Goal: Task Accomplishment & Management: Use online tool/utility

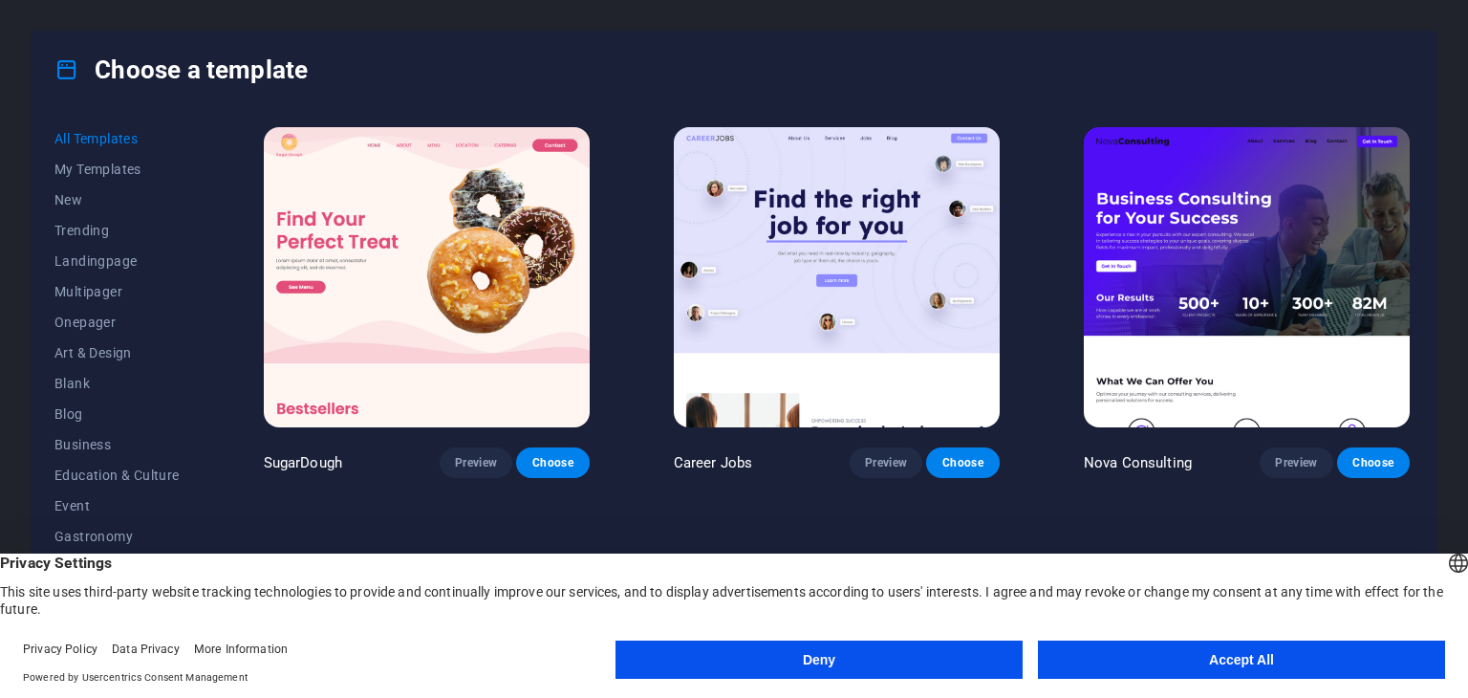
click at [1227, 669] on button "Accept All" at bounding box center [1241, 659] width 407 height 38
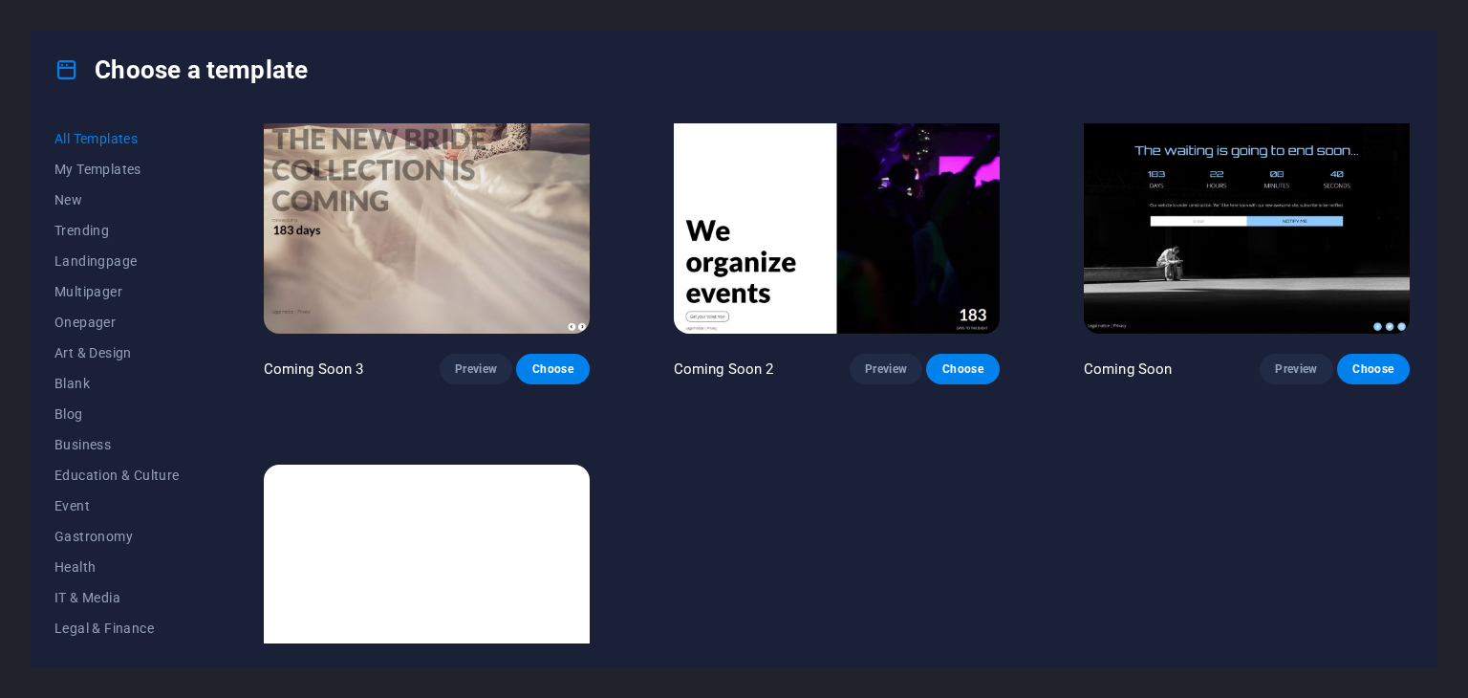
scroll to position [23455, 0]
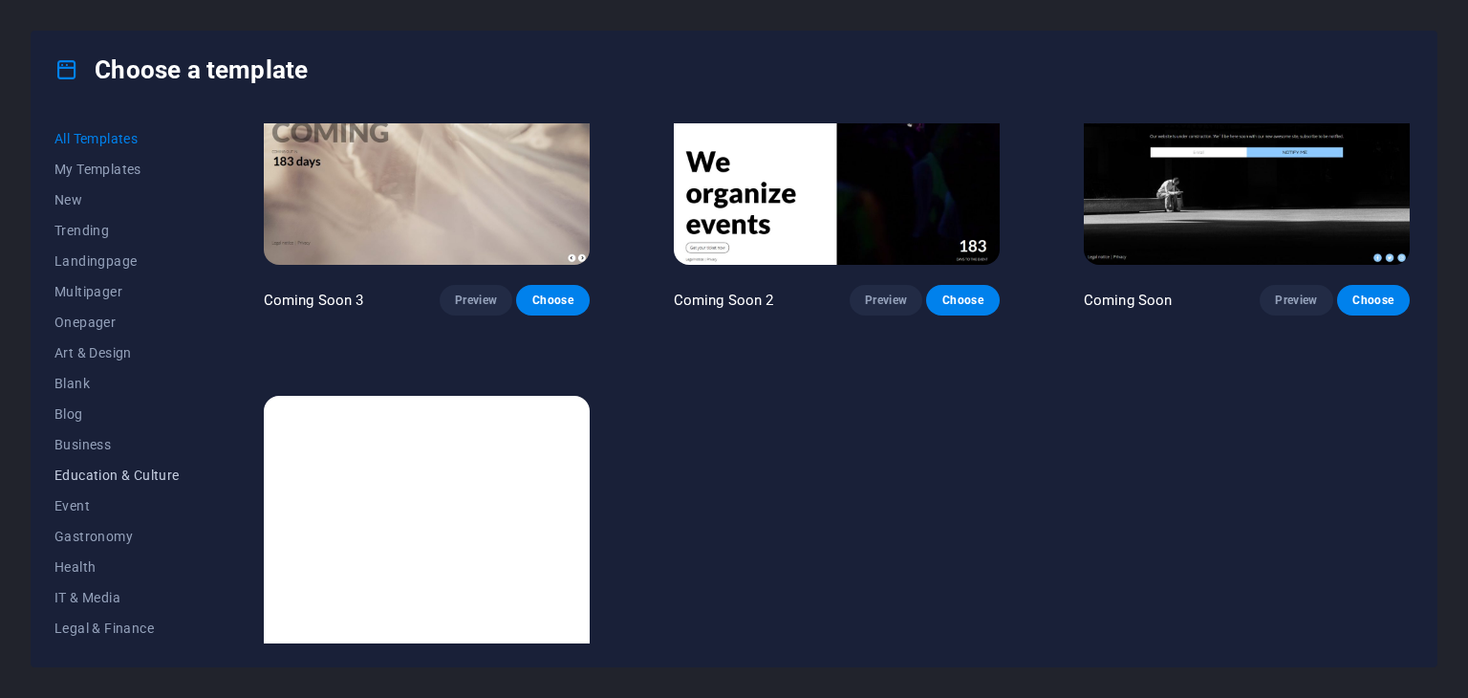
click at [85, 471] on span "Education & Culture" at bounding box center [116, 474] width 125 height 15
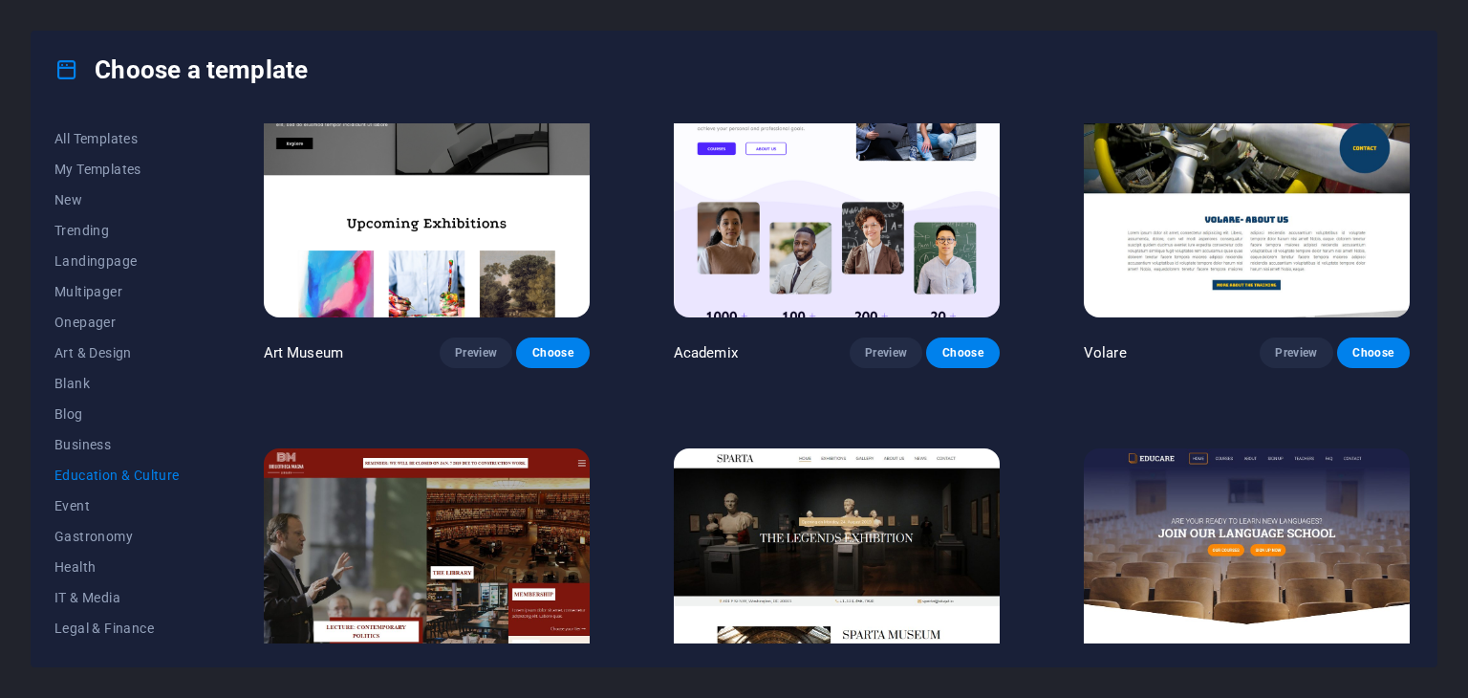
scroll to position [0, 0]
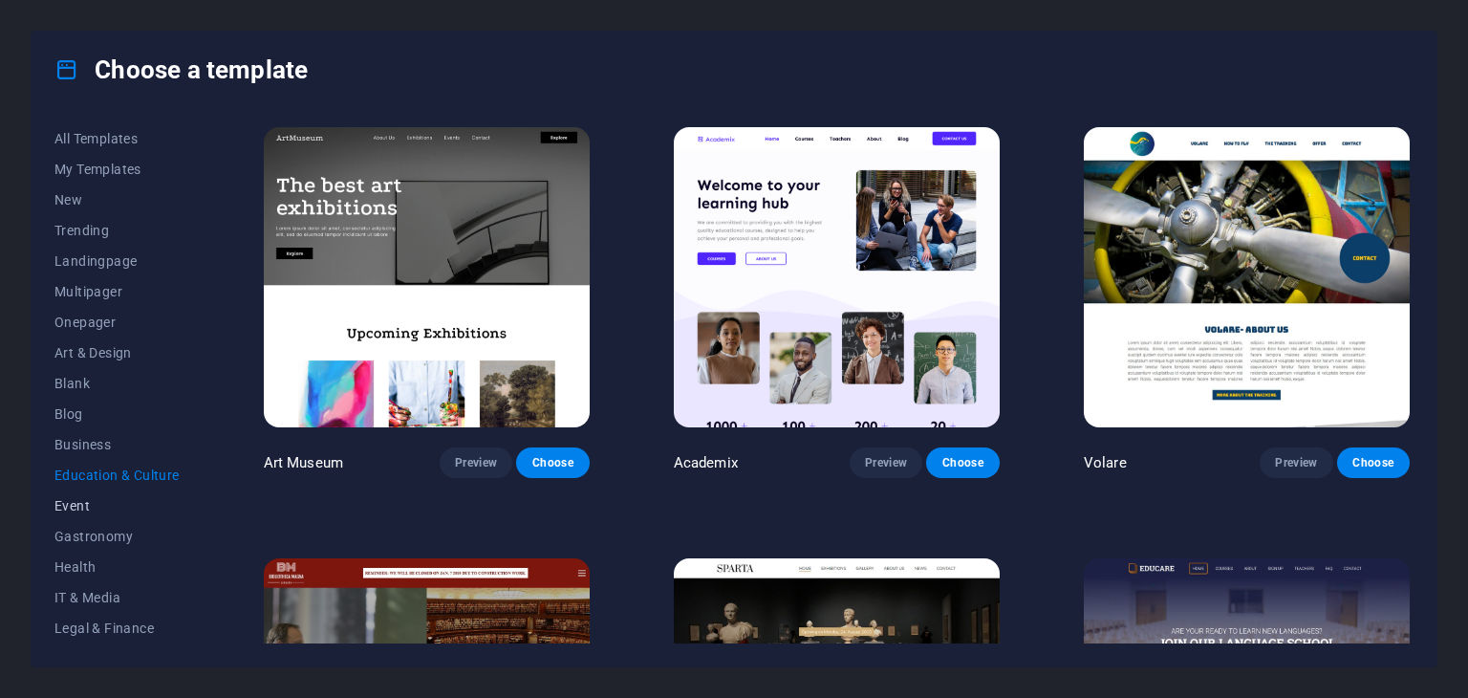
click at [69, 504] on span "Event" at bounding box center [116, 505] width 125 height 15
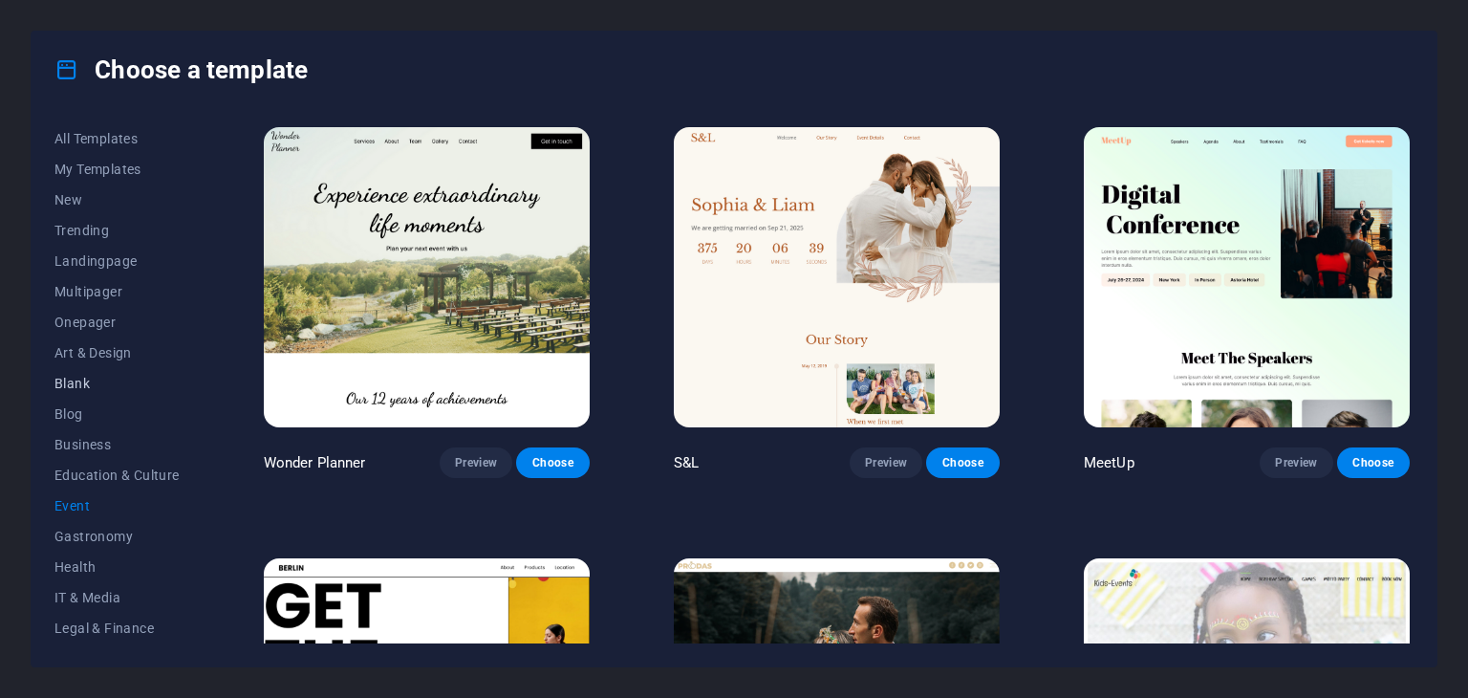
click at [77, 377] on span "Blank" at bounding box center [116, 383] width 125 height 15
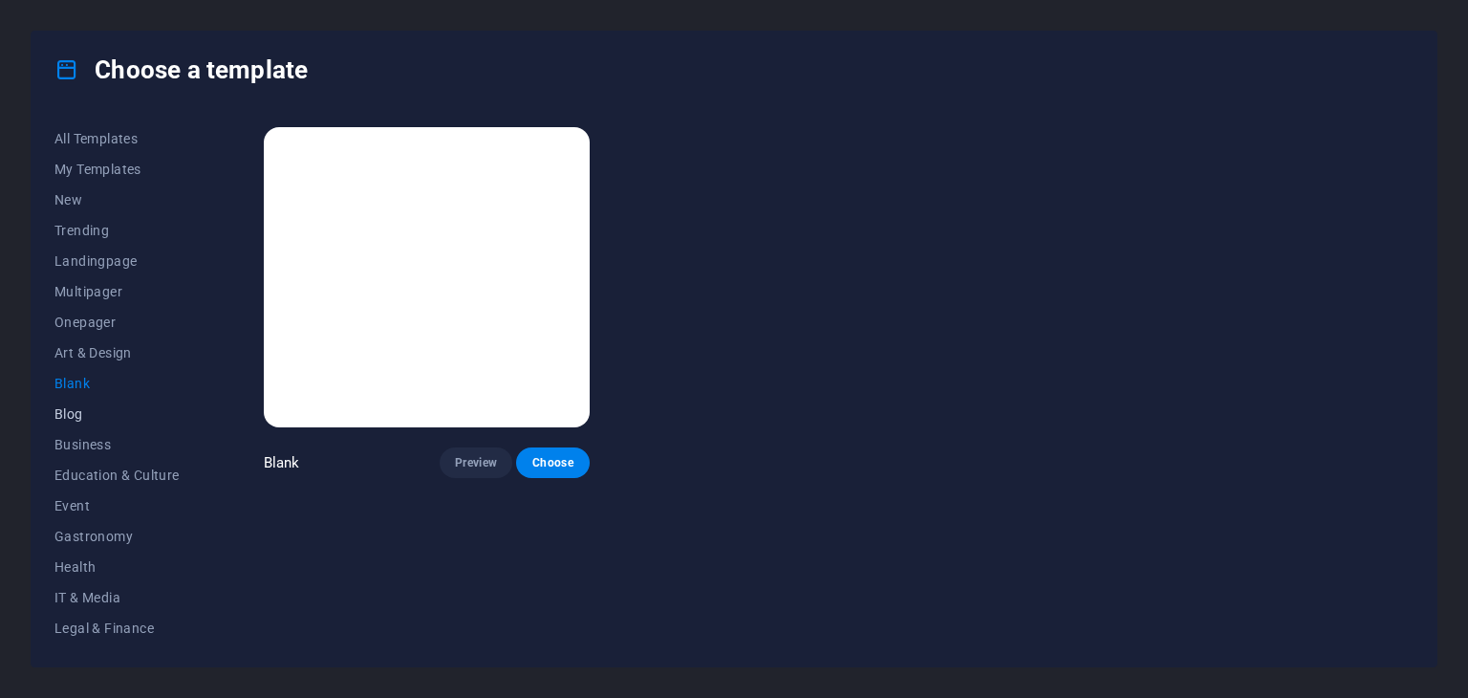
click at [77, 412] on span "Blog" at bounding box center [116, 413] width 125 height 15
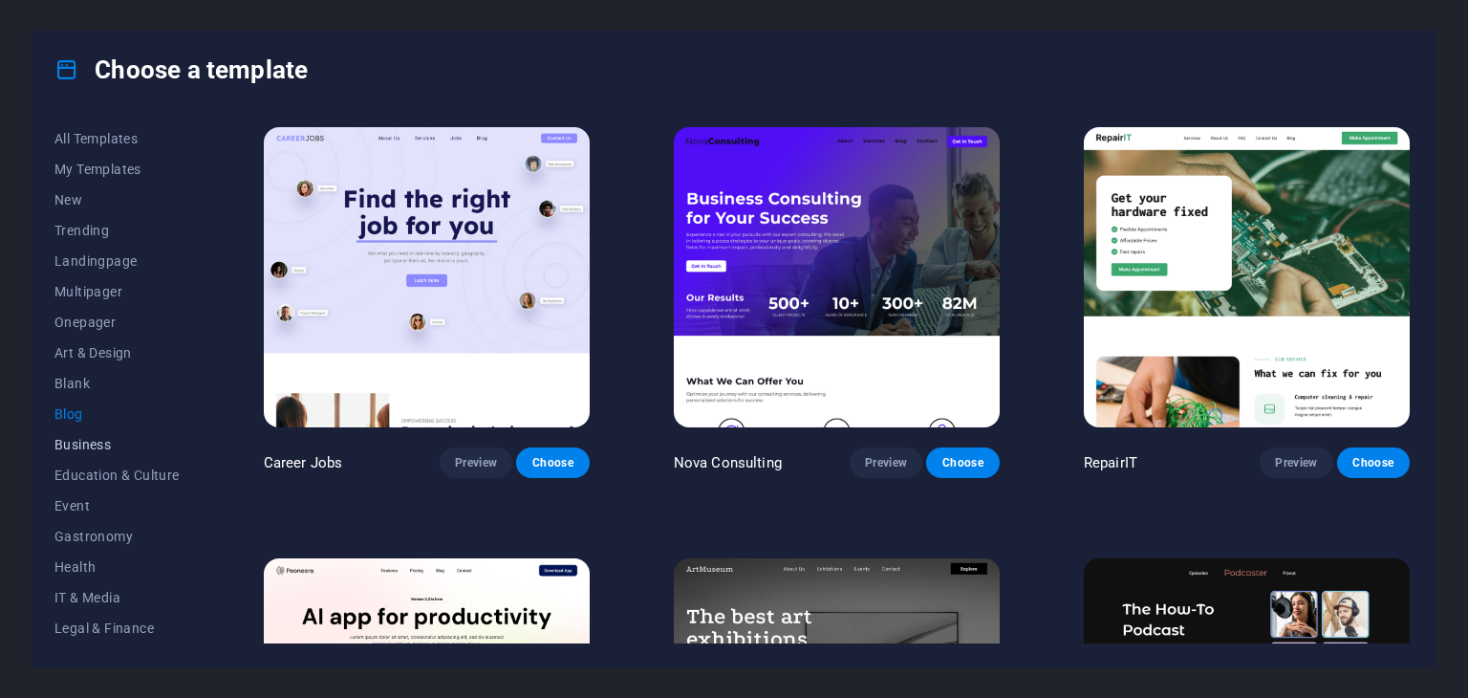
click at [71, 441] on span "Business" at bounding box center [116, 444] width 125 height 15
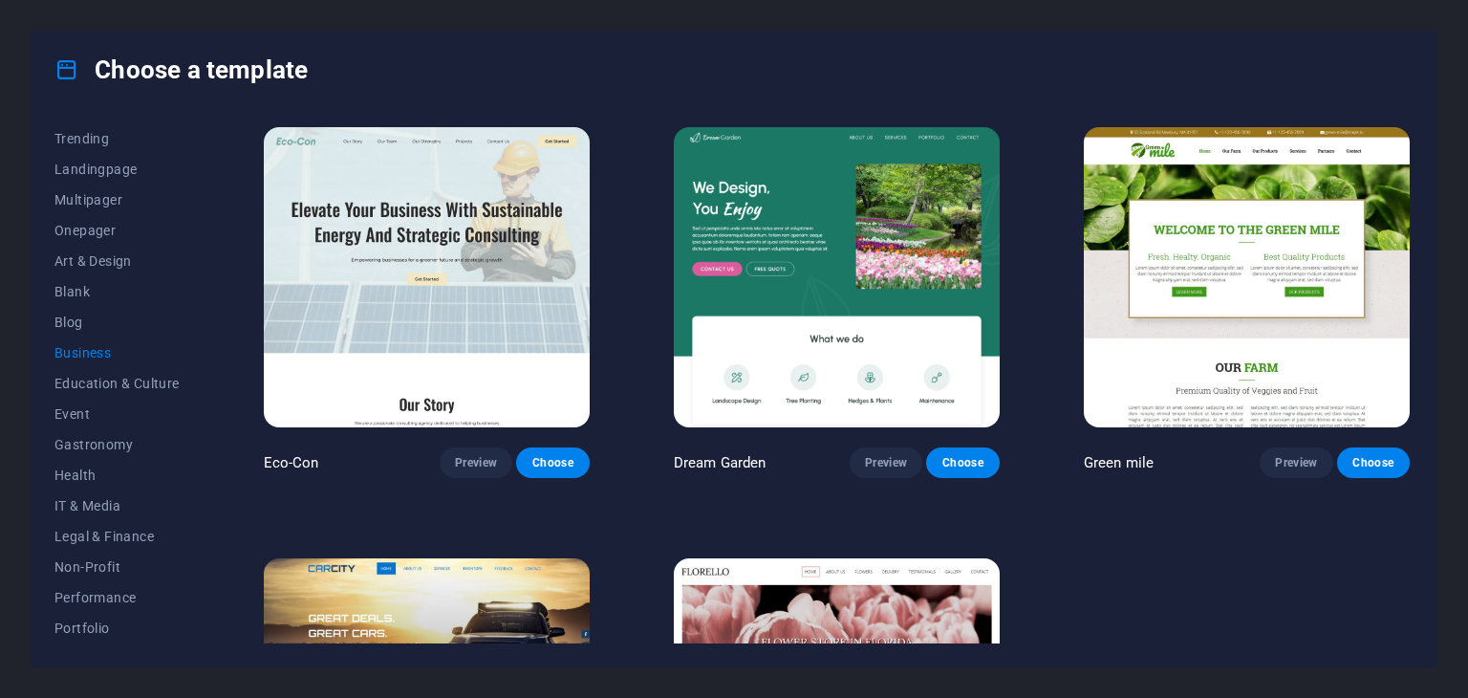
scroll to position [245, 0]
click at [93, 411] on span "Non-Profit" at bounding box center [116, 413] width 125 height 15
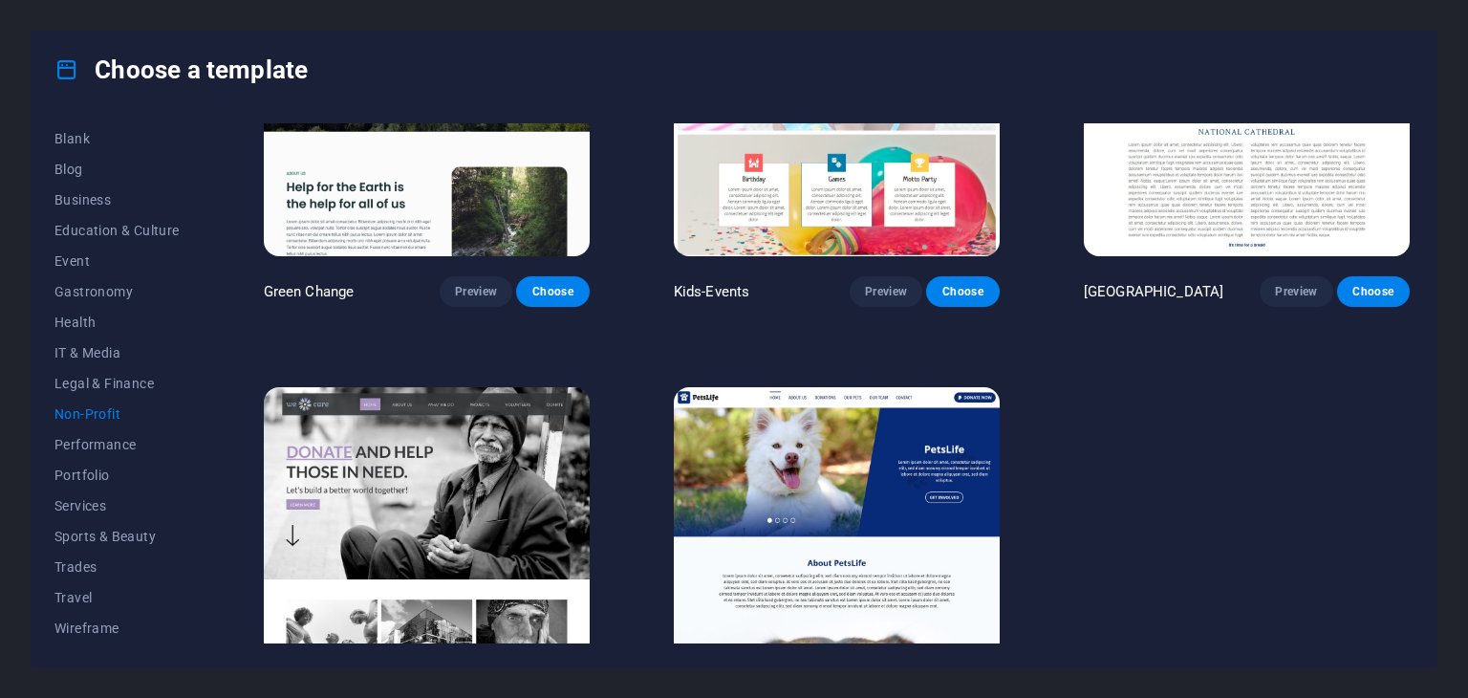
scroll to position [262, 0]
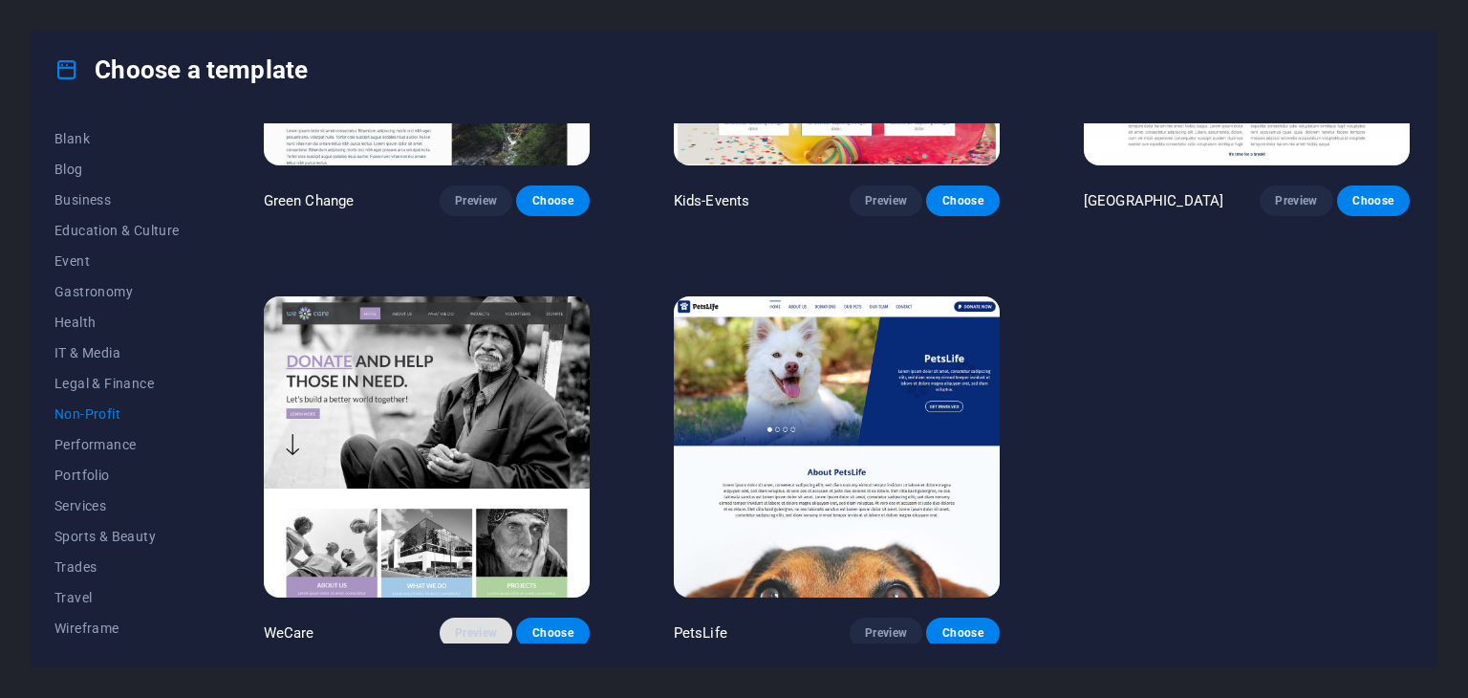
click at [470, 630] on span "Preview" at bounding box center [476, 632] width 42 height 15
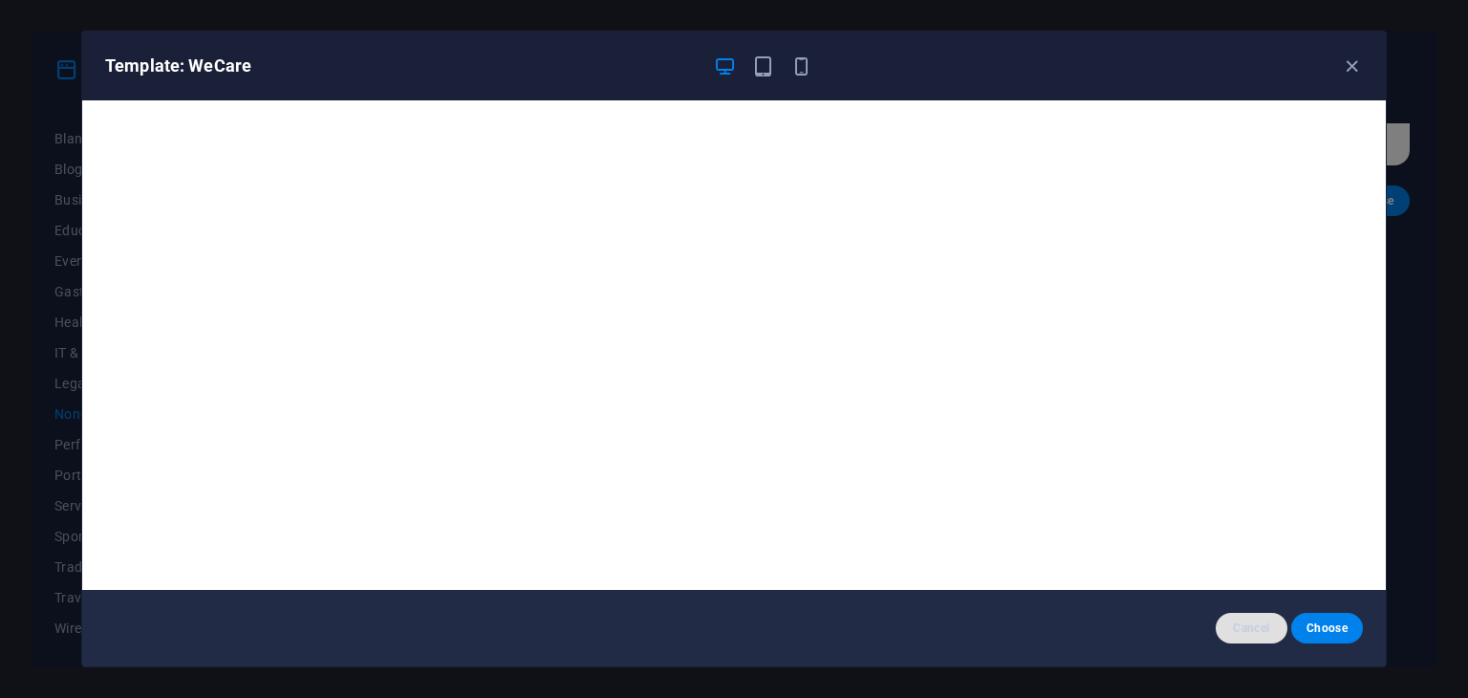
click at [1261, 626] on span "Cancel" at bounding box center [1251, 627] width 41 height 15
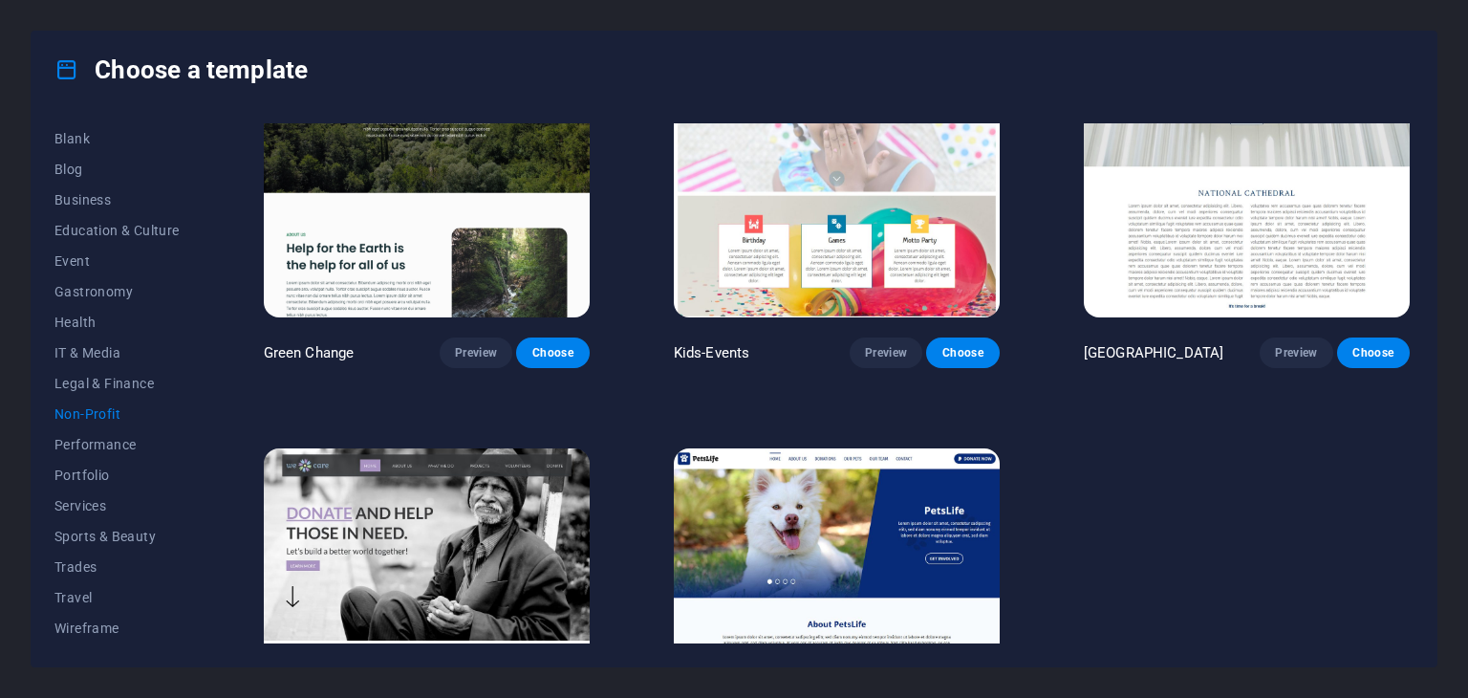
scroll to position [0, 0]
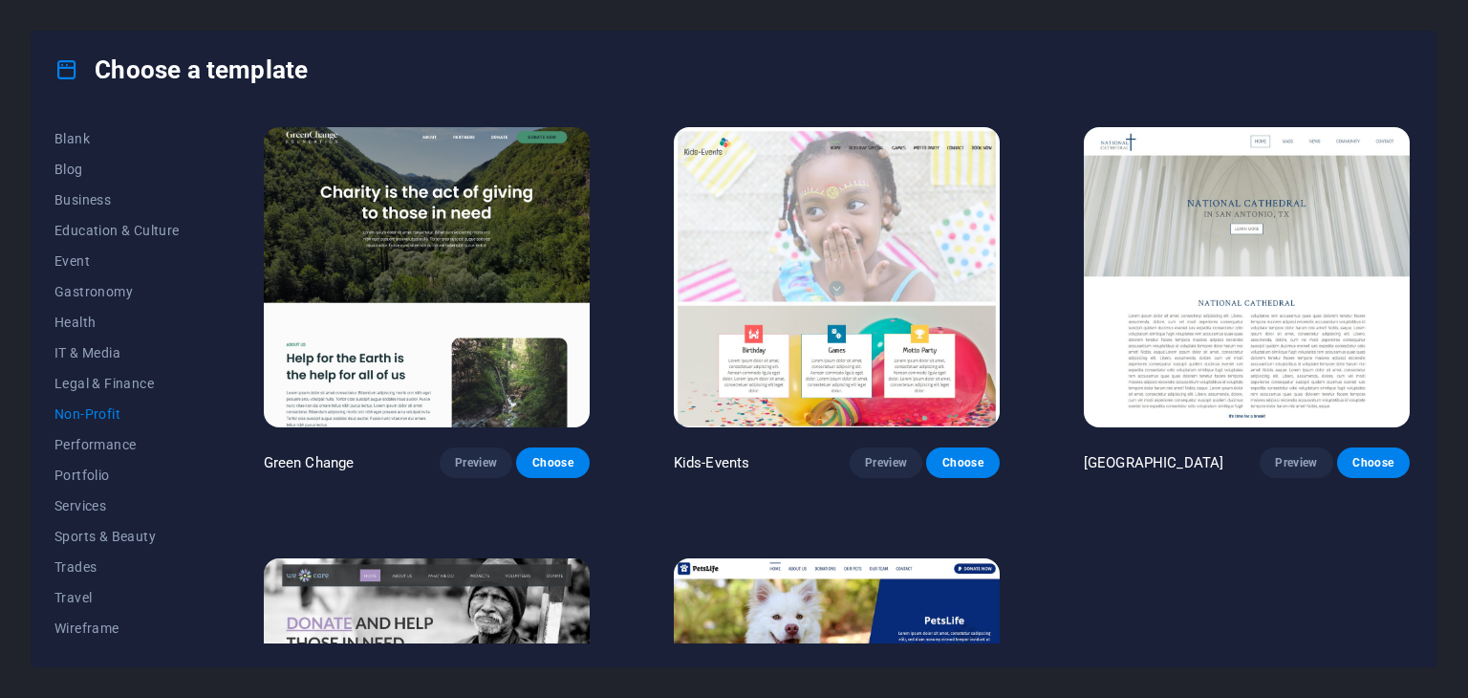
drag, startPoint x: 198, startPoint y: 426, endPoint x: 206, endPoint y: 383, distance: 43.9
click at [206, 383] on div "All Templates My Templates New Trending Landingpage Multipager Onepager Art & D…" at bounding box center [734, 387] width 1405 height 558
click at [83, 571] on span "Trades" at bounding box center [116, 566] width 125 height 15
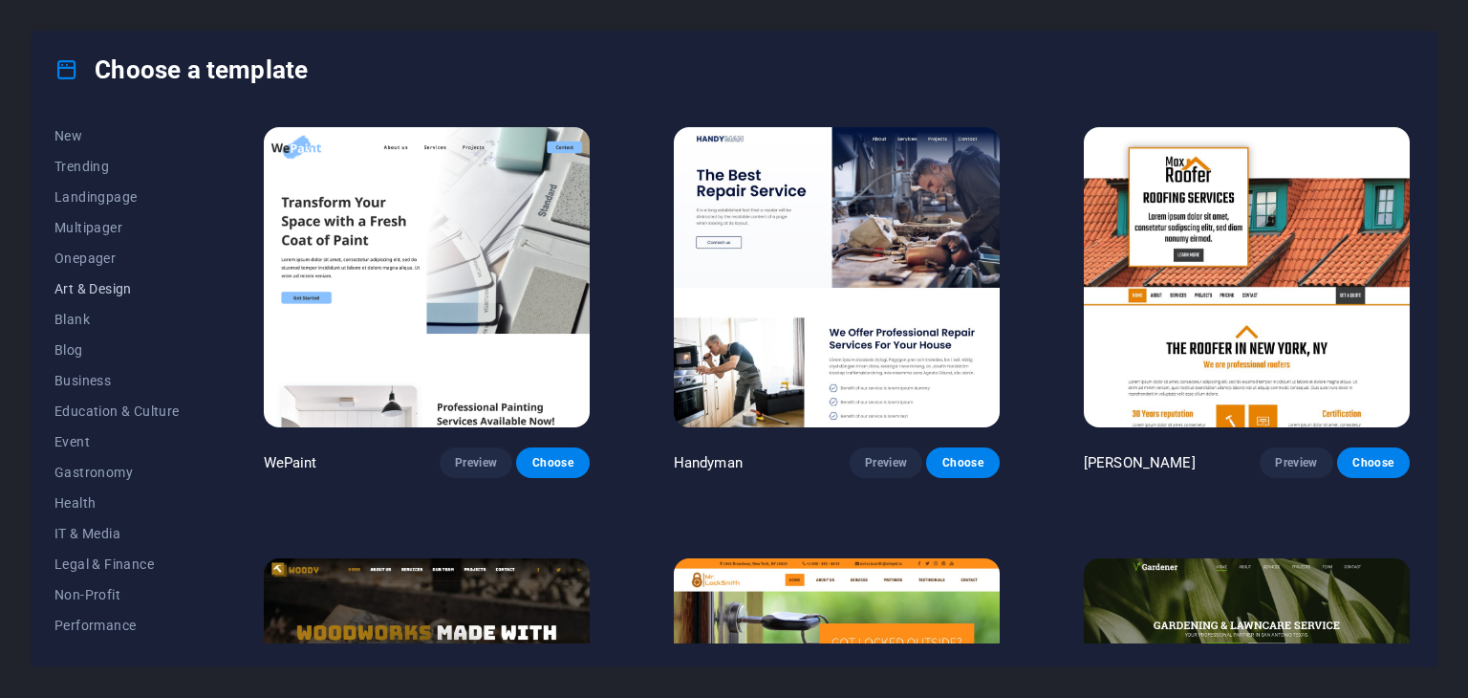
scroll to position [0, 0]
click at [92, 227] on span "Trending" at bounding box center [116, 230] width 125 height 15
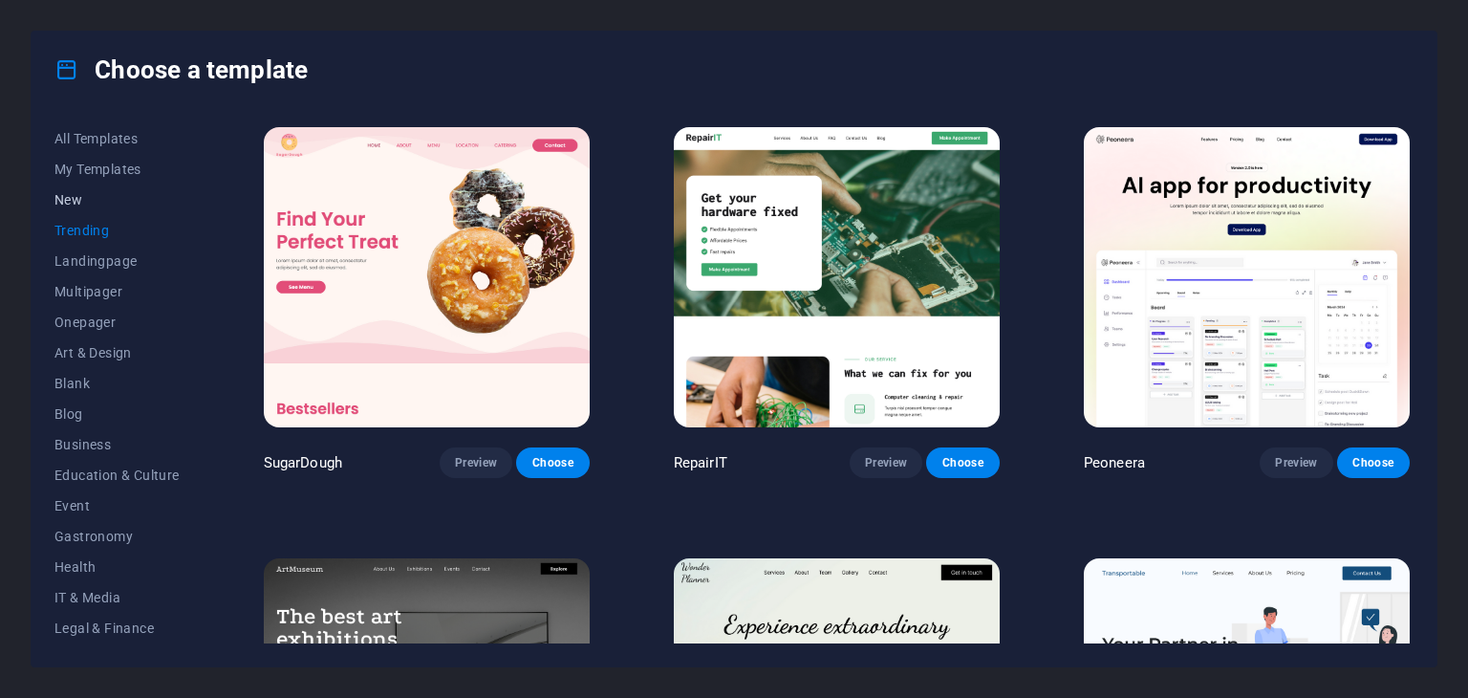
click at [65, 196] on span "New" at bounding box center [116, 199] width 125 height 15
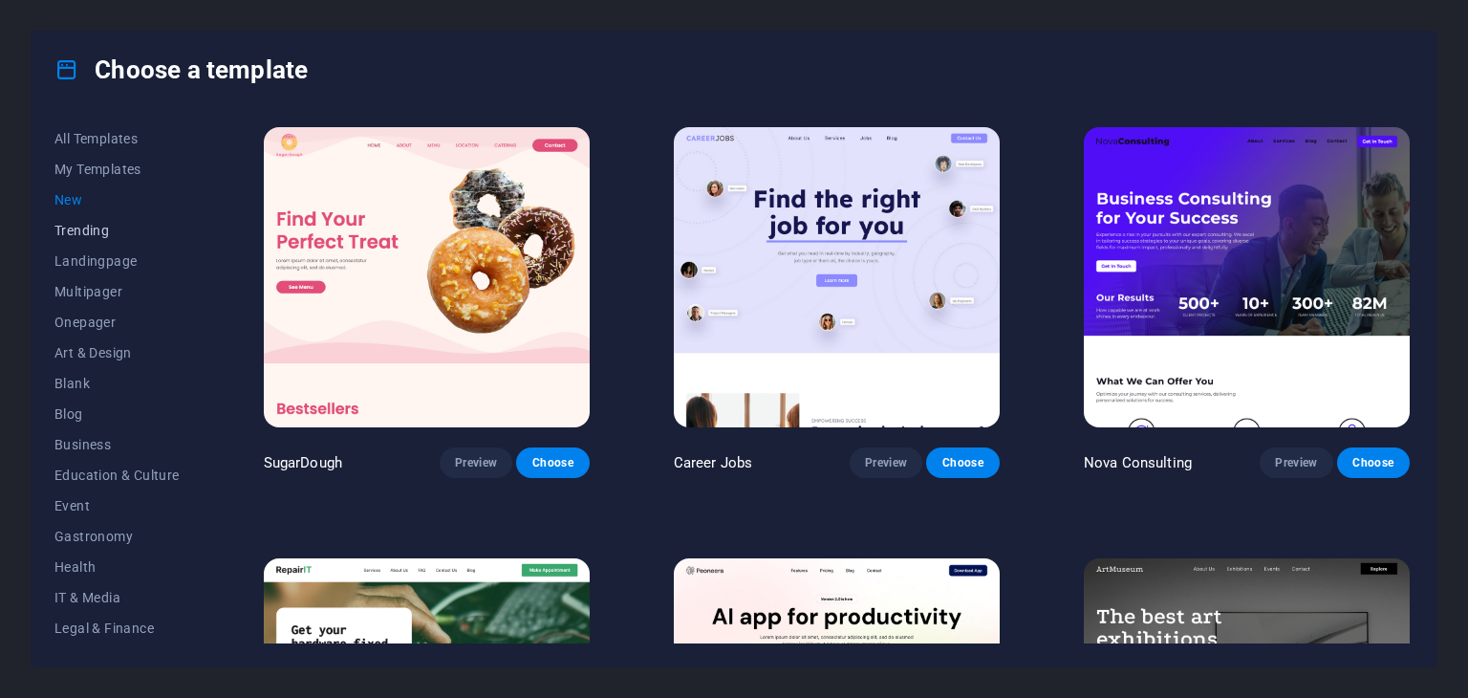
click at [69, 227] on span "Trending" at bounding box center [116, 230] width 125 height 15
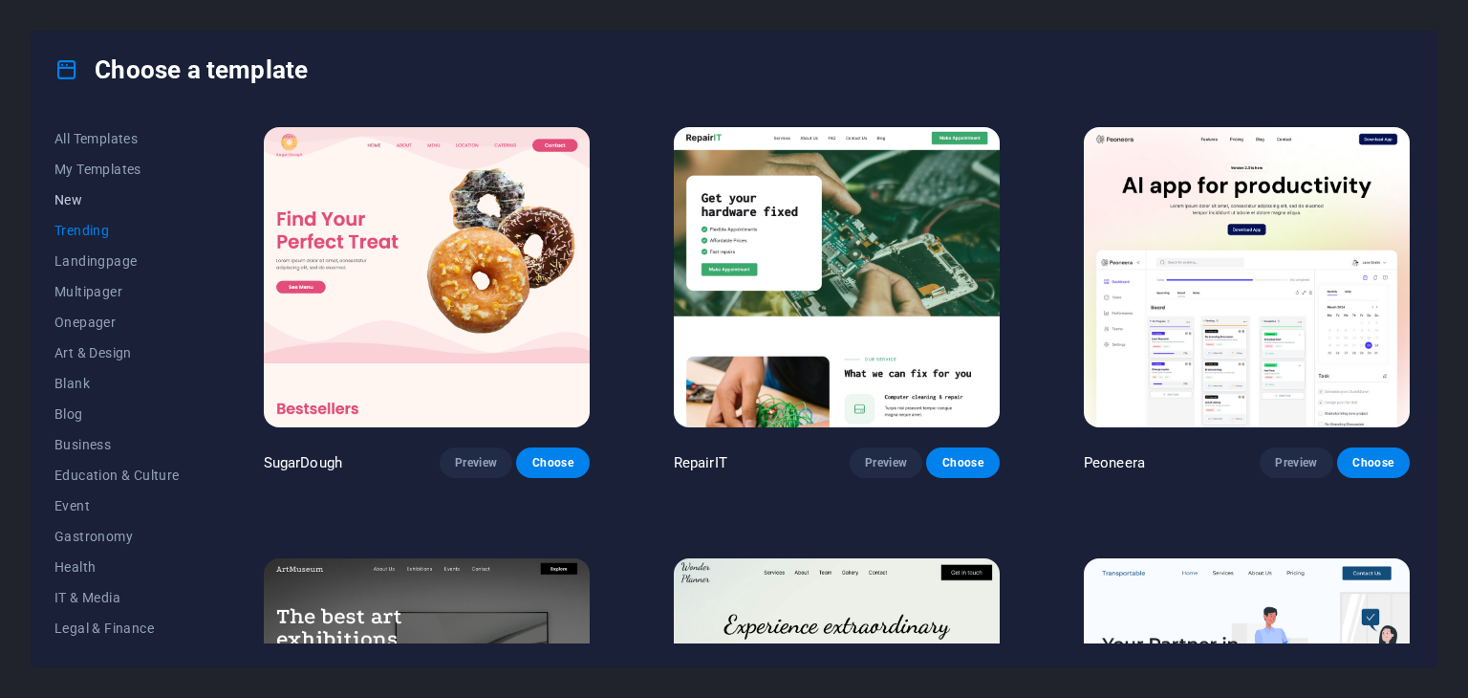
click at [69, 202] on span "New" at bounding box center [116, 199] width 125 height 15
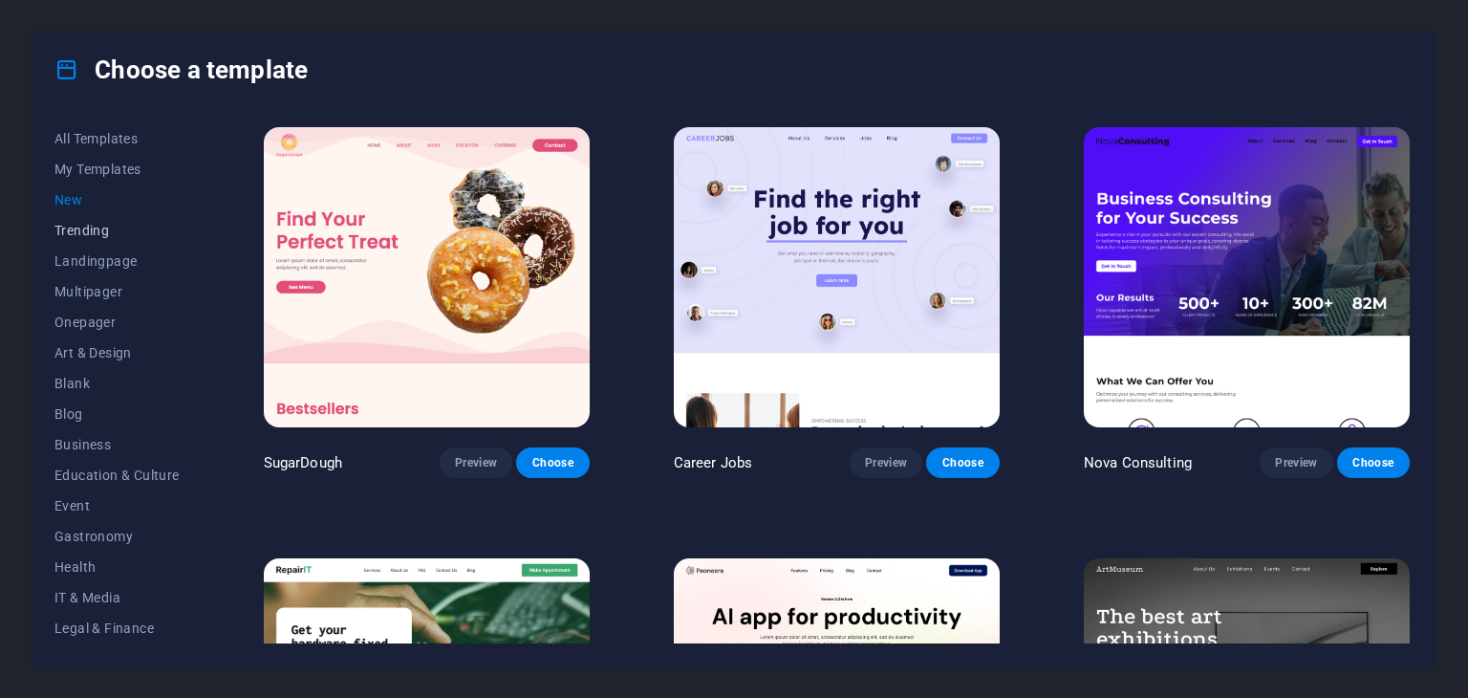
click at [72, 235] on span "Trending" at bounding box center [116, 230] width 125 height 15
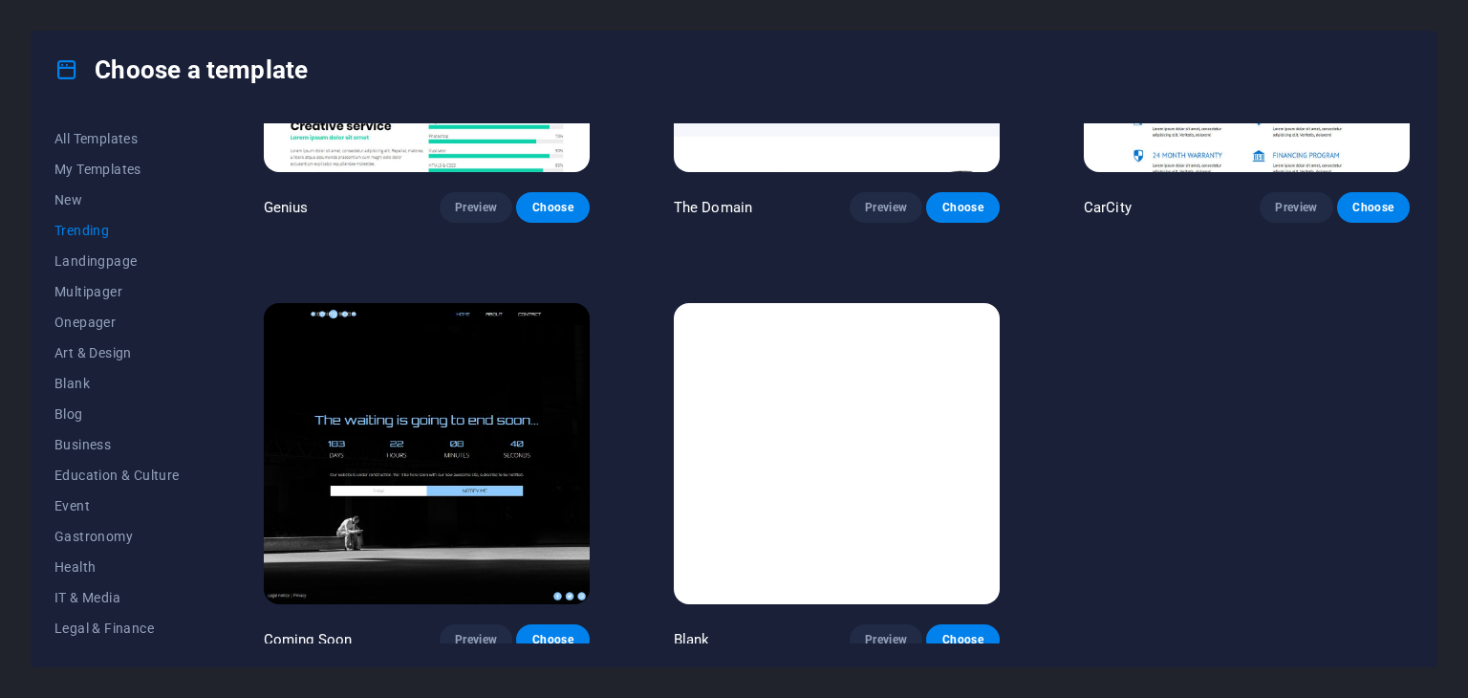
scroll to position [1598, 0]
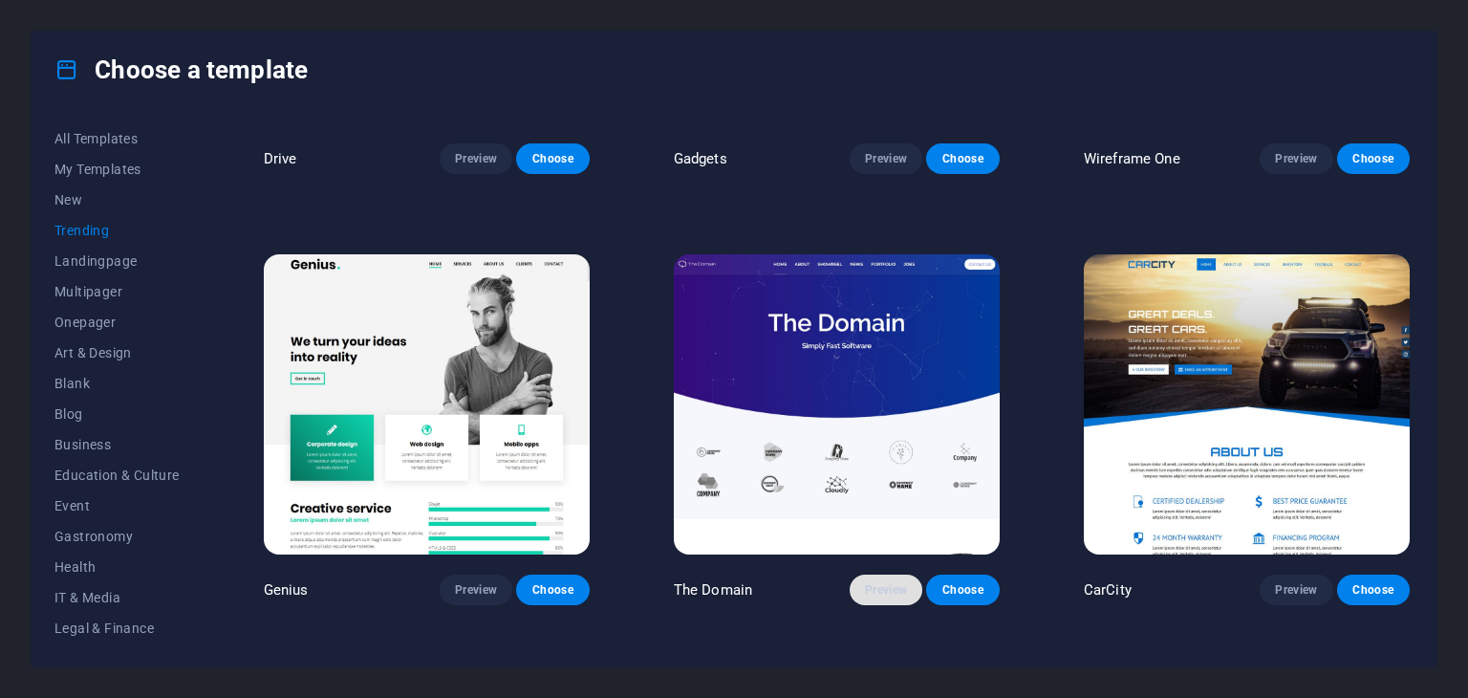
click at [882, 586] on span "Preview" at bounding box center [886, 589] width 42 height 15
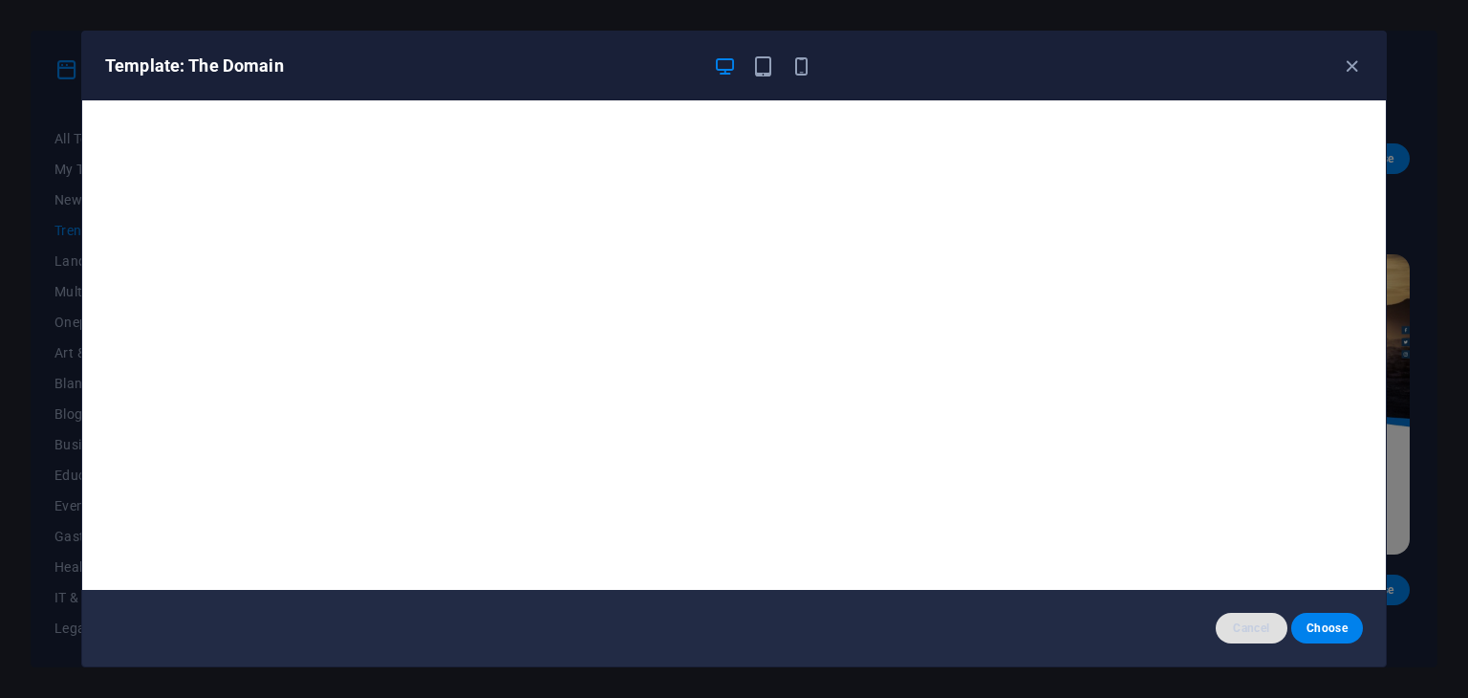
click at [1253, 627] on span "Cancel" at bounding box center [1251, 627] width 41 height 15
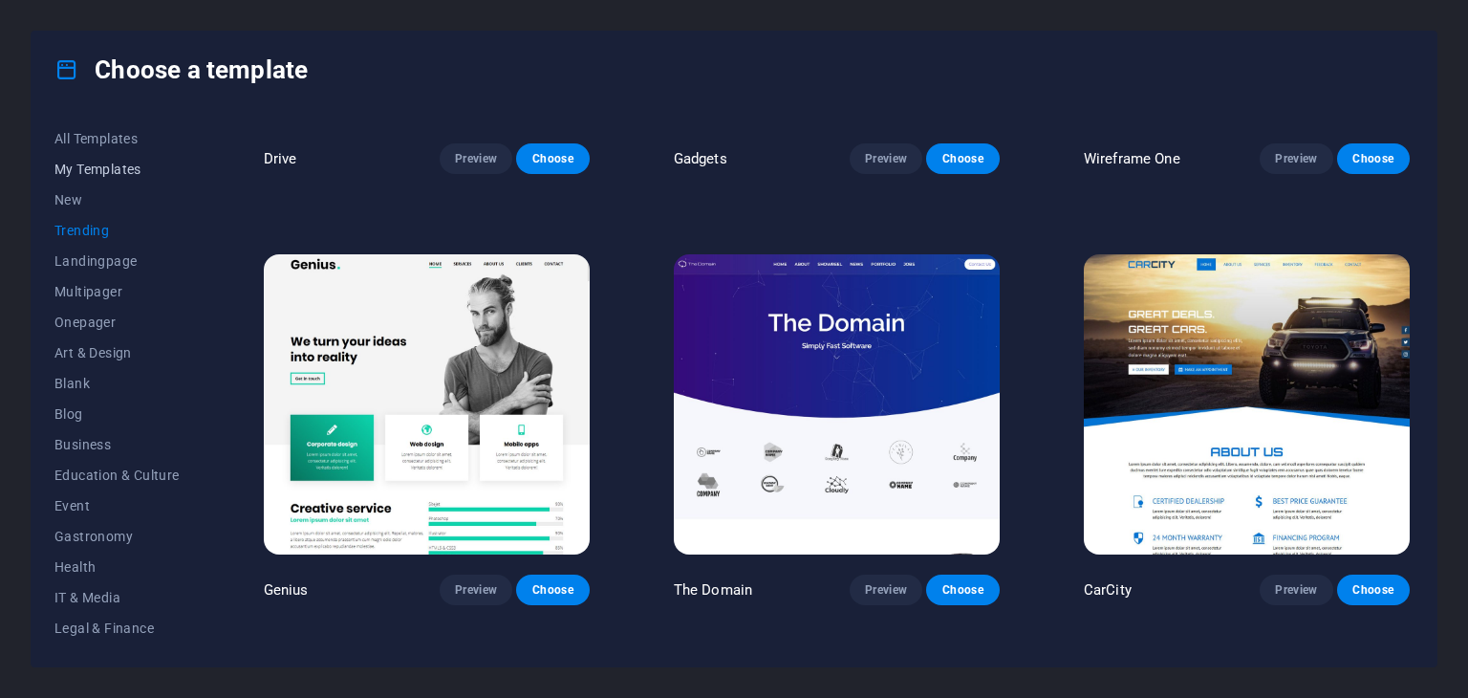
click at [106, 166] on span "My Templates" at bounding box center [116, 169] width 125 height 15
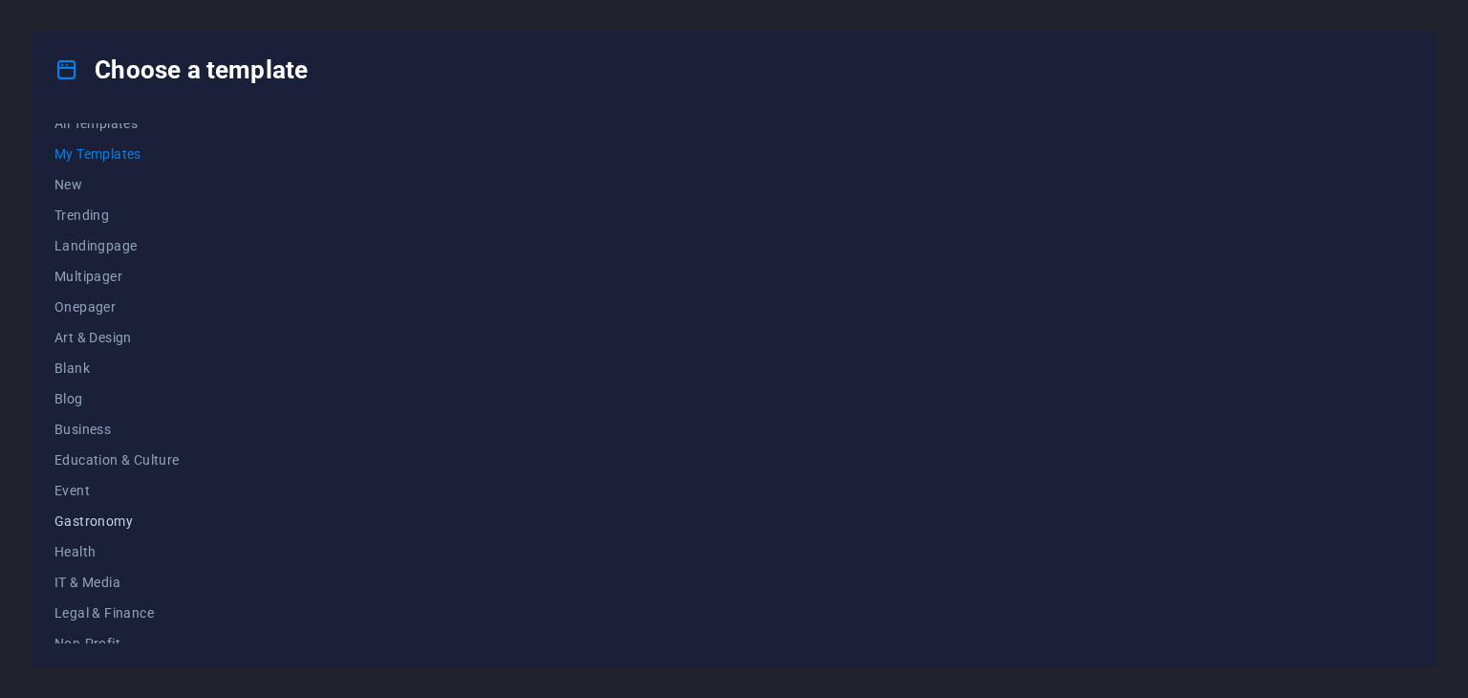
scroll to position [0, 0]
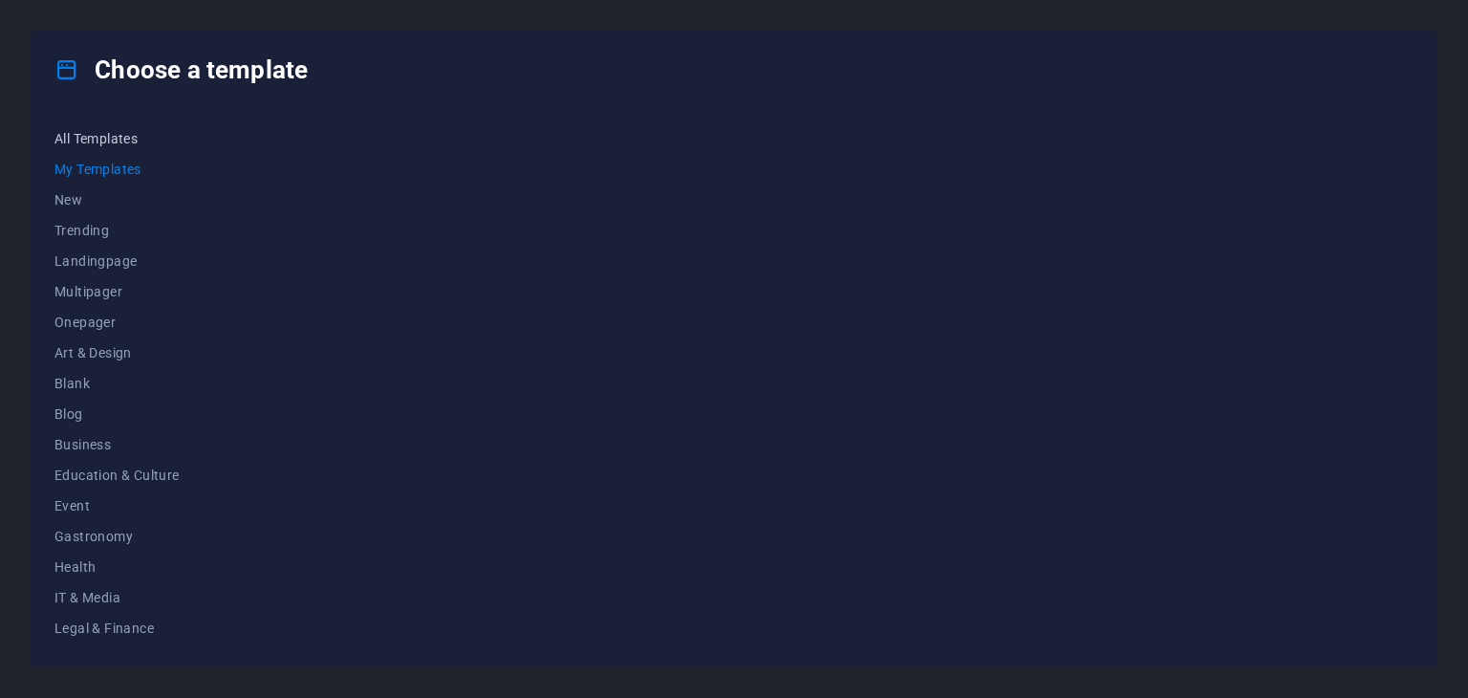
click at [97, 144] on span "All Templates" at bounding box center [116, 138] width 125 height 15
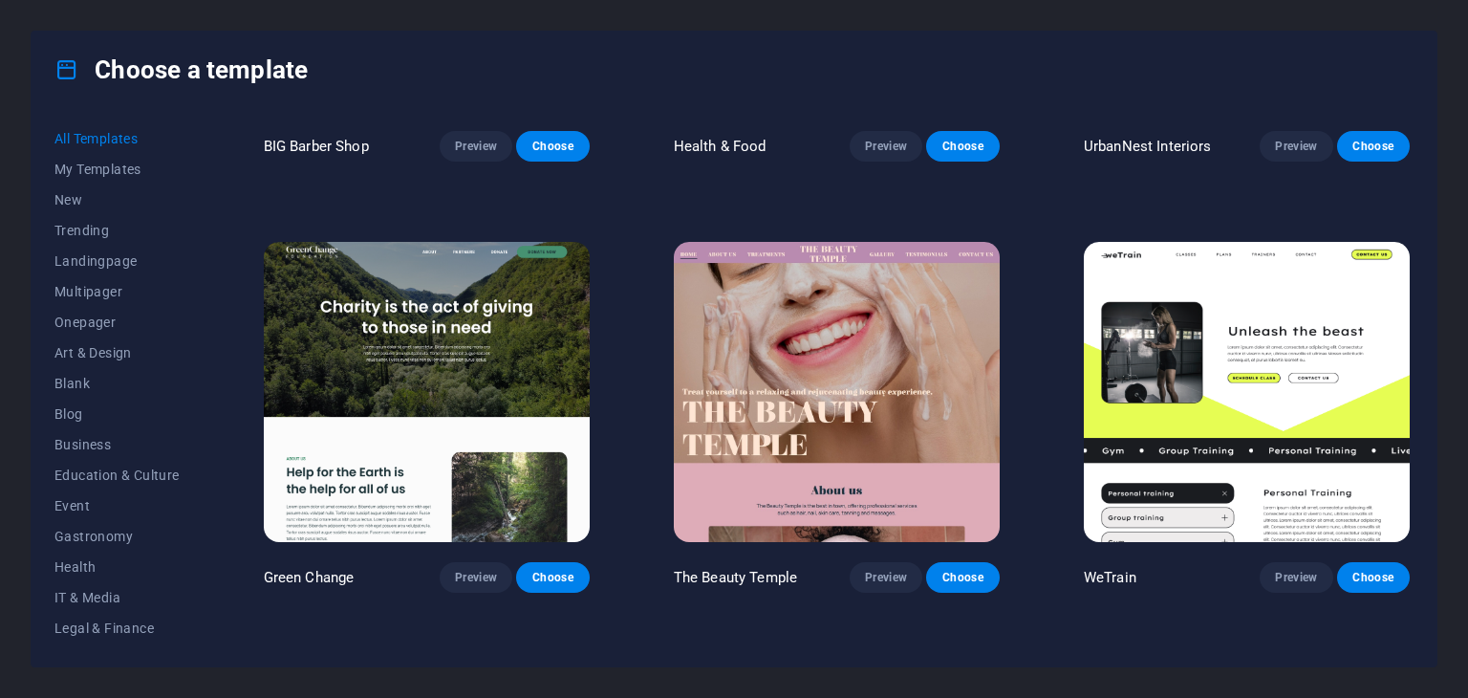
scroll to position [2485, 0]
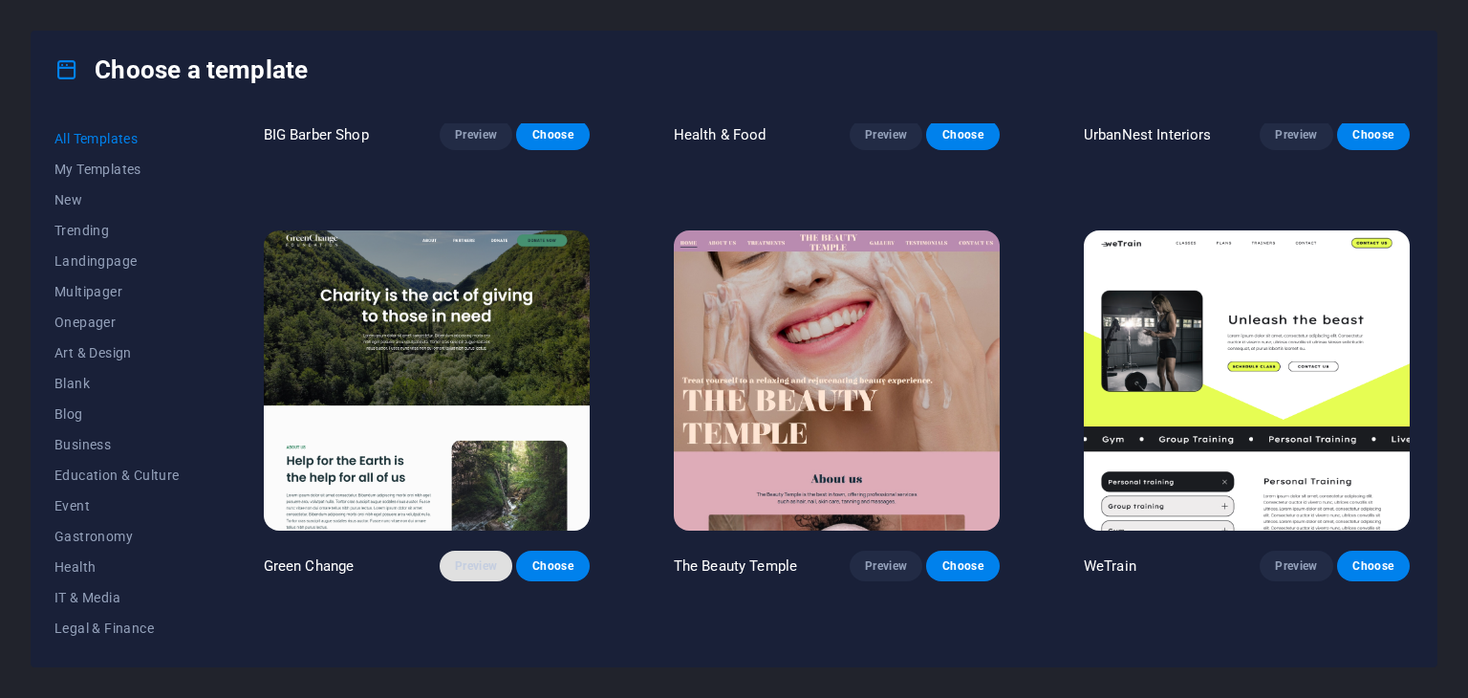
click at [459, 558] on span "Preview" at bounding box center [476, 565] width 42 height 15
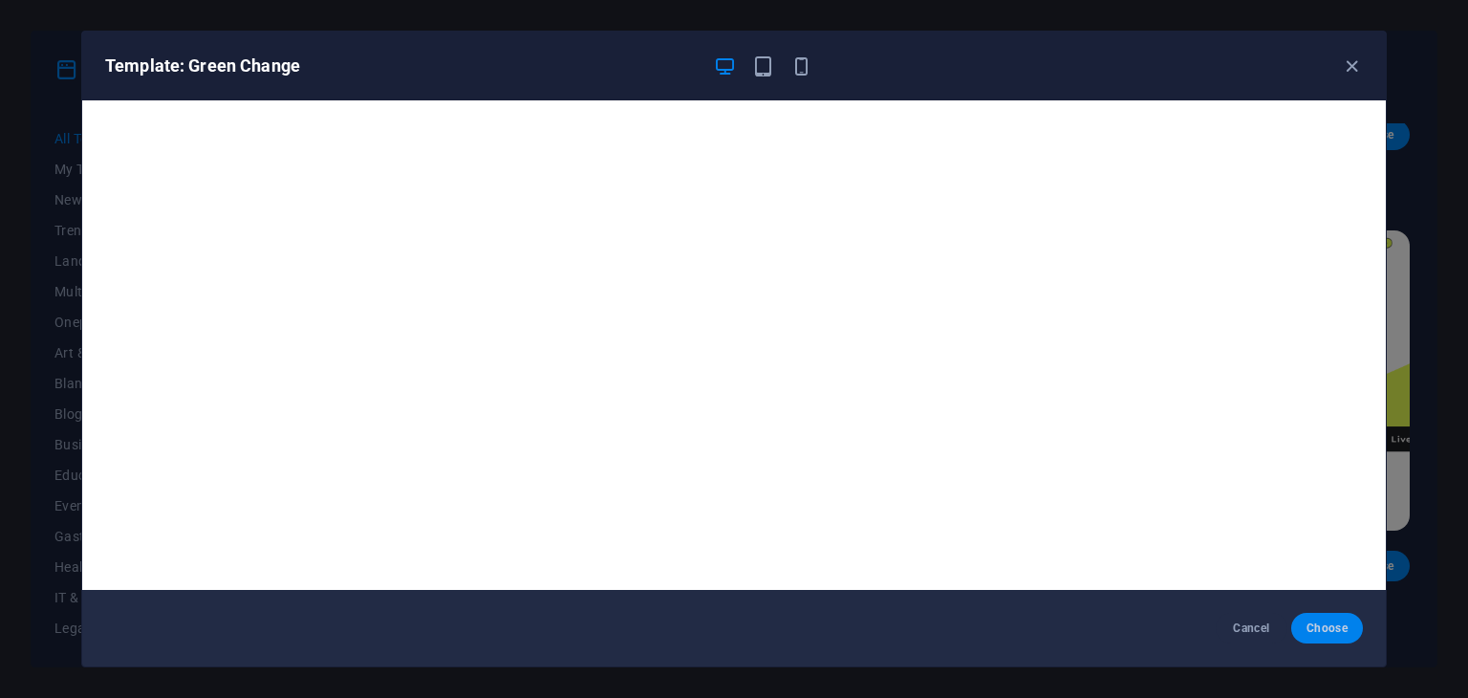
click at [1319, 616] on button "Choose" at bounding box center [1327, 628] width 72 height 31
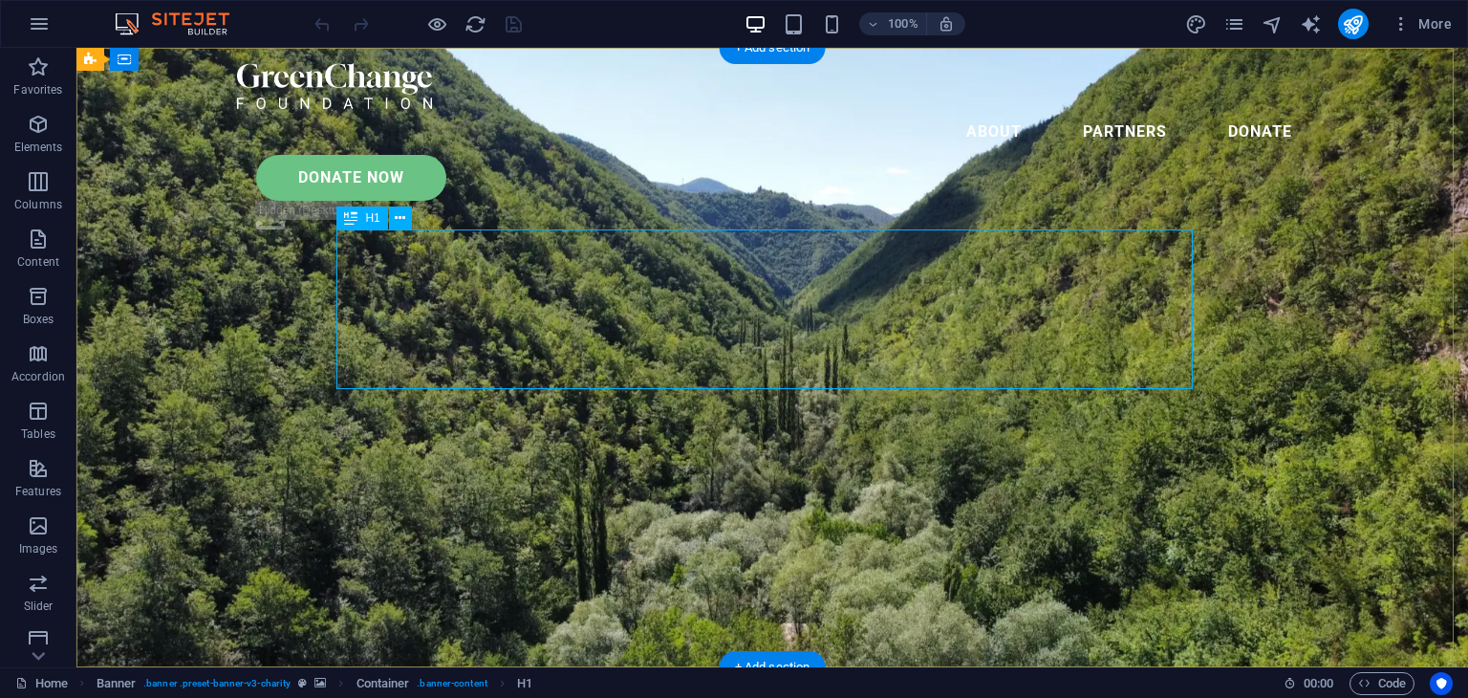
drag, startPoint x: 364, startPoint y: 271, endPoint x: 914, endPoint y: 304, distance: 550.5
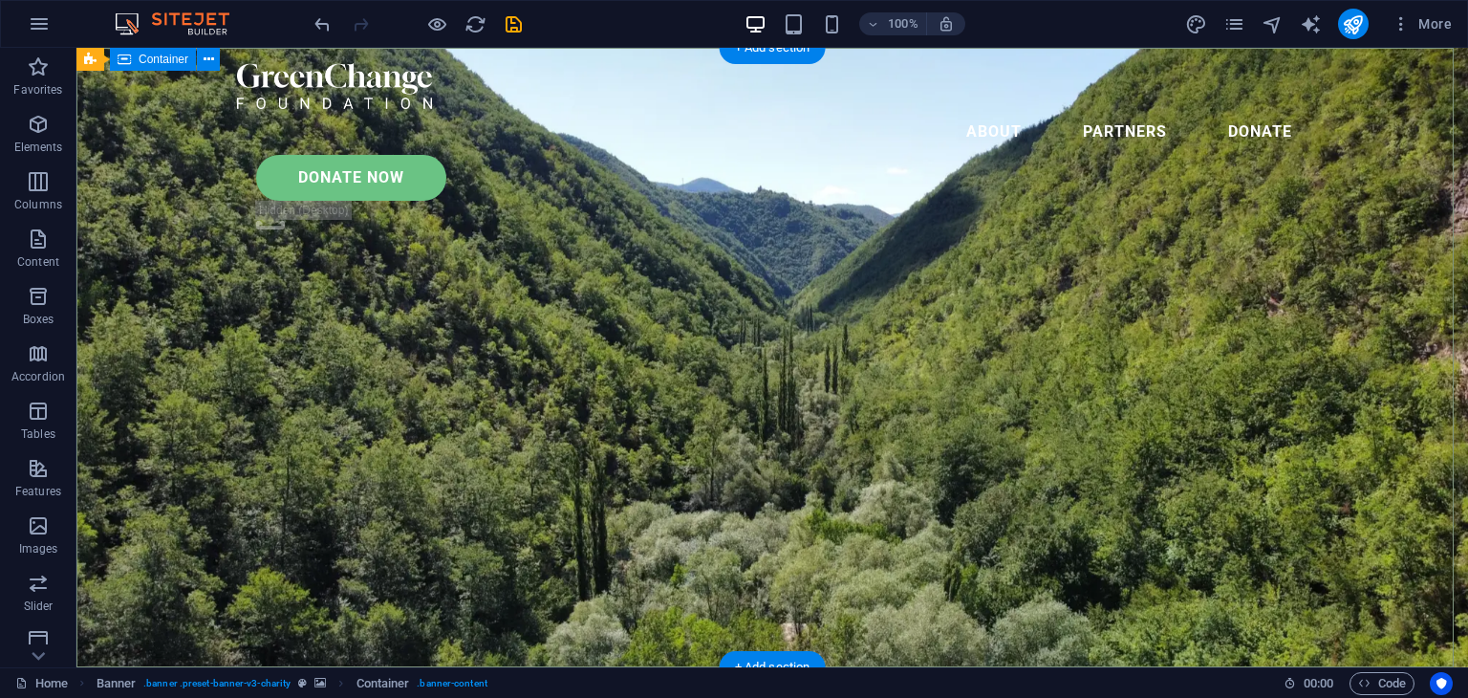
scroll to position [382, 0]
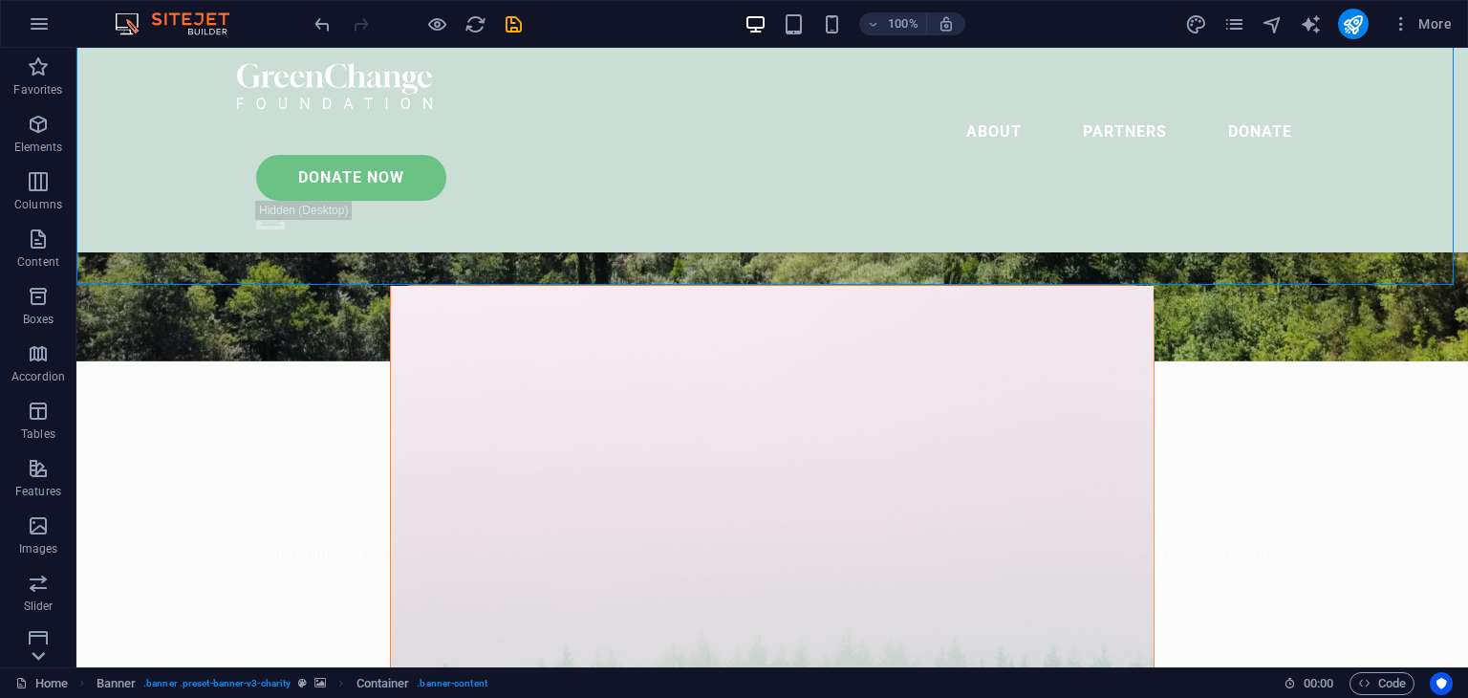
click at [38, 653] on icon at bounding box center [38, 655] width 27 height 27
click at [38, 653] on p "Collections" at bounding box center [38, 651] width 58 height 15
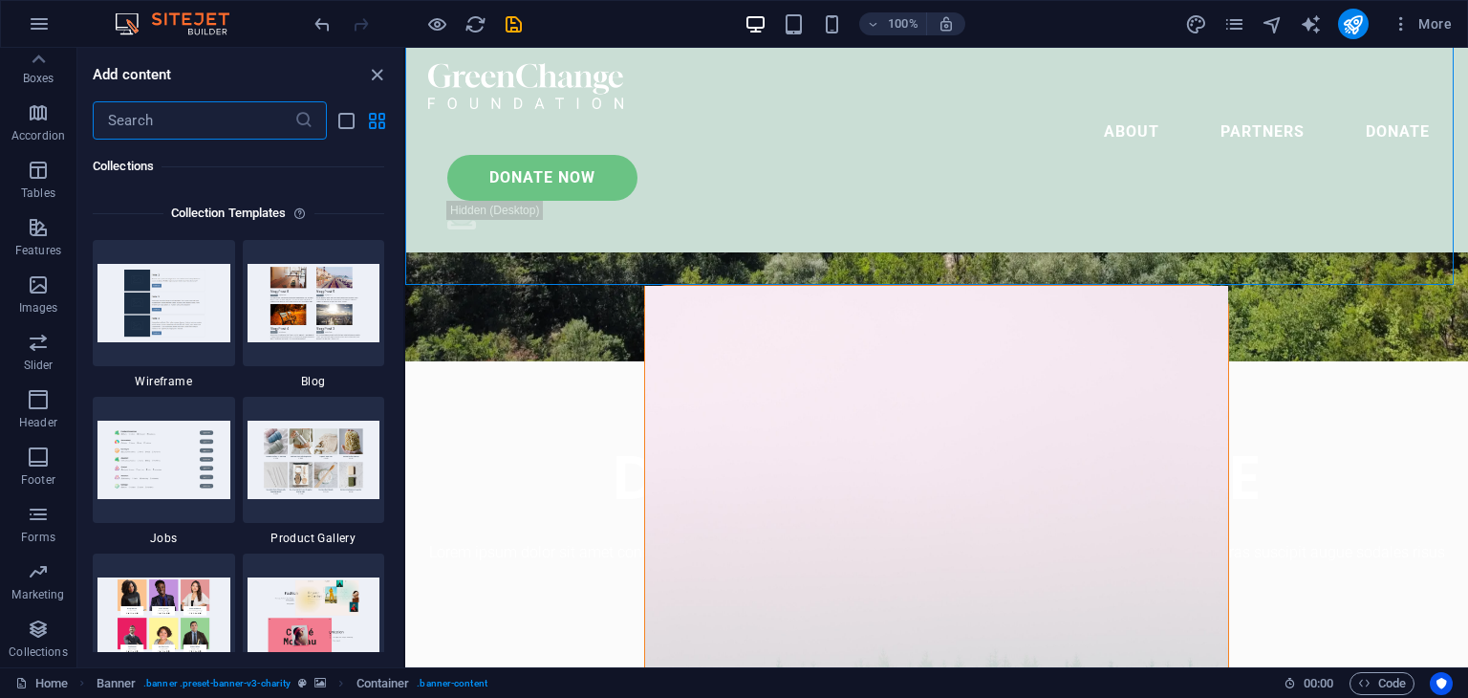
scroll to position [17497, 0]
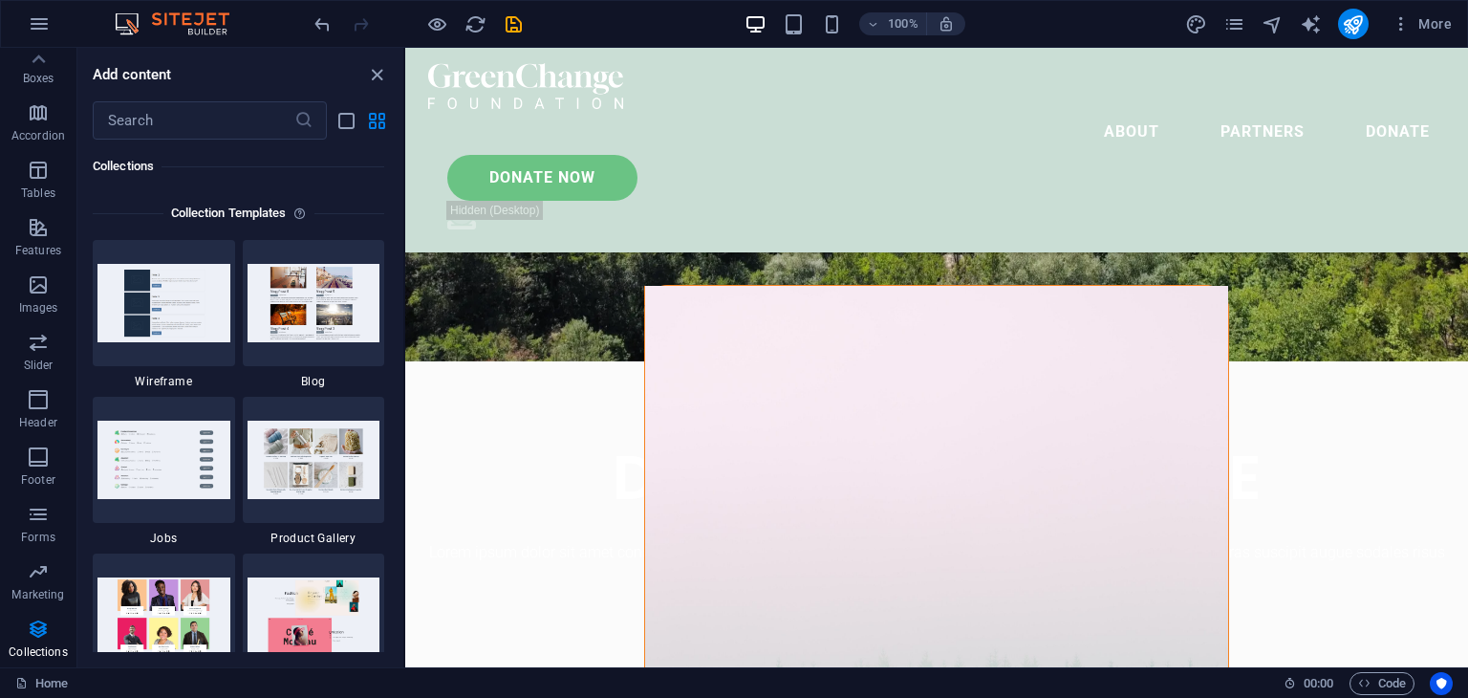
click at [38, 58] on icon at bounding box center [38, 59] width 27 height 27
click at [38, 58] on icon "button" at bounding box center [38, 66] width 23 height 23
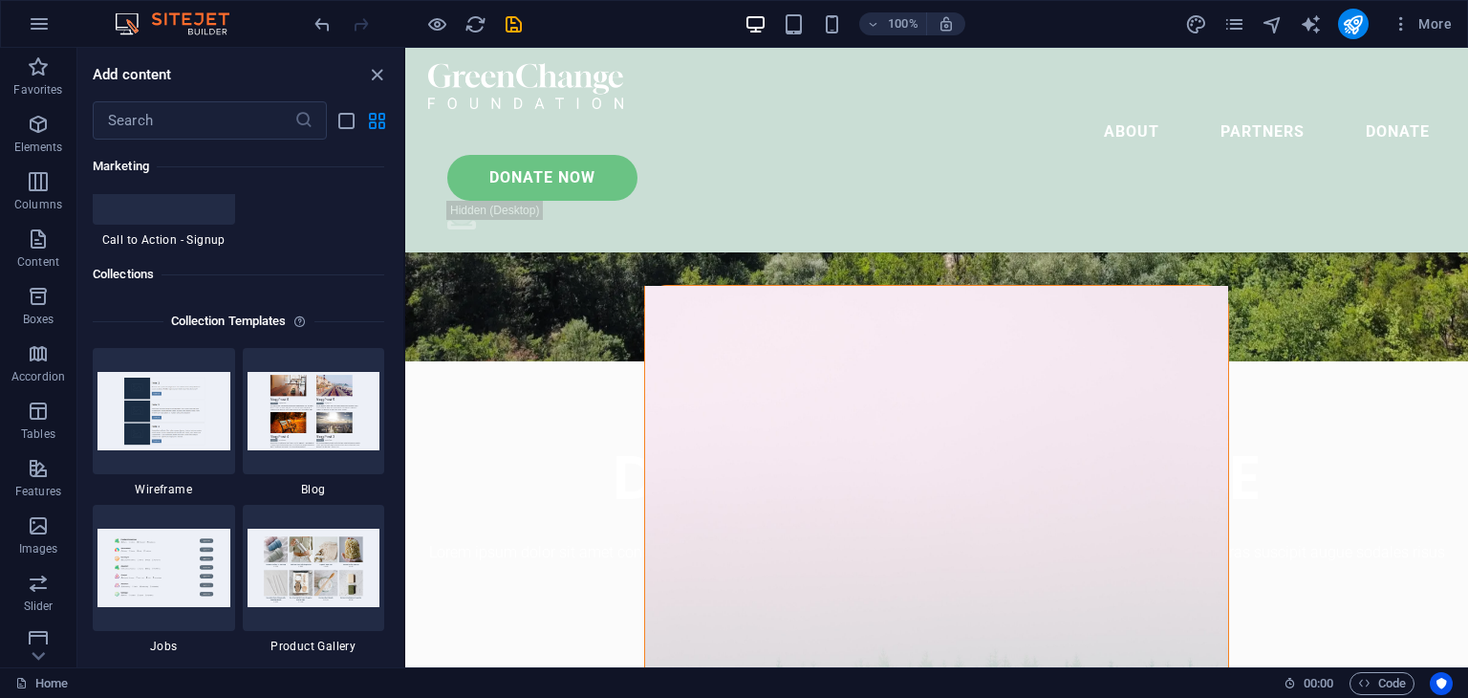
click at [38, 58] on icon "button" at bounding box center [38, 66] width 23 height 23
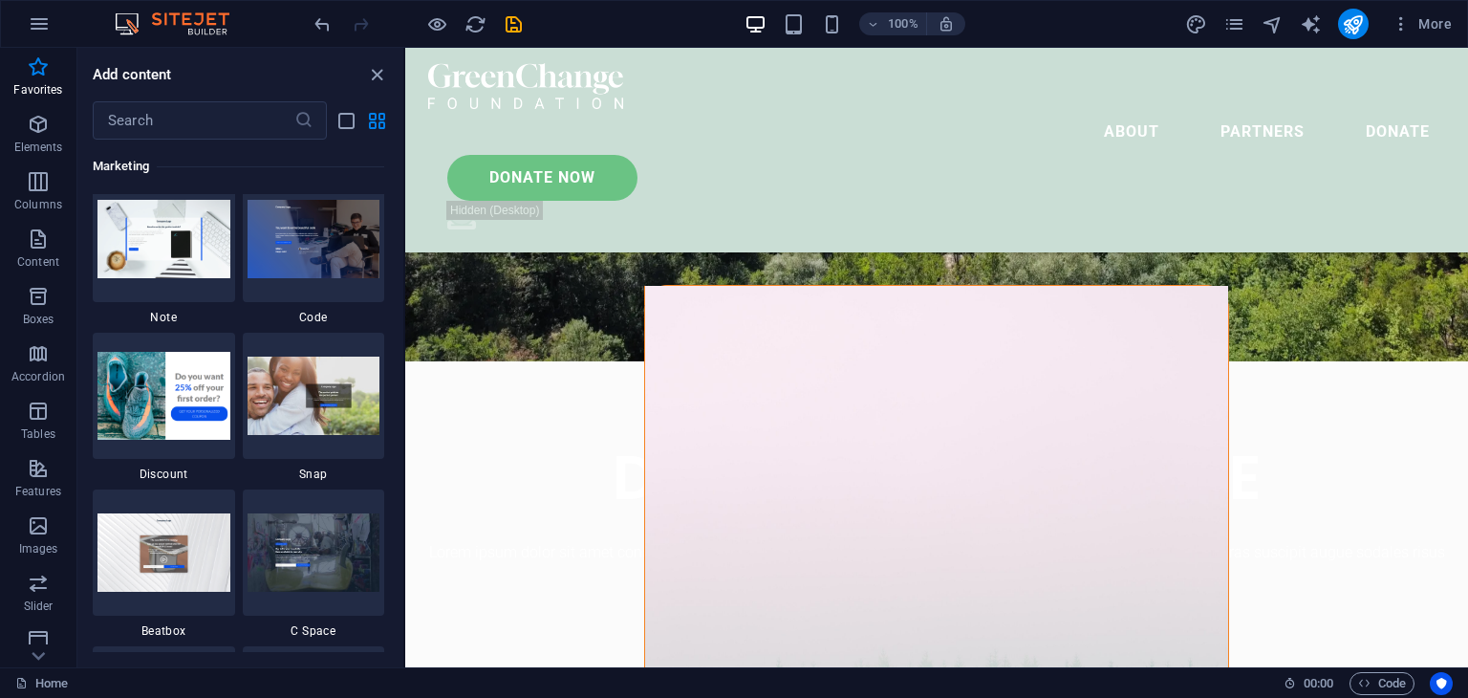
click at [38, 58] on icon "button" at bounding box center [38, 66] width 23 height 23
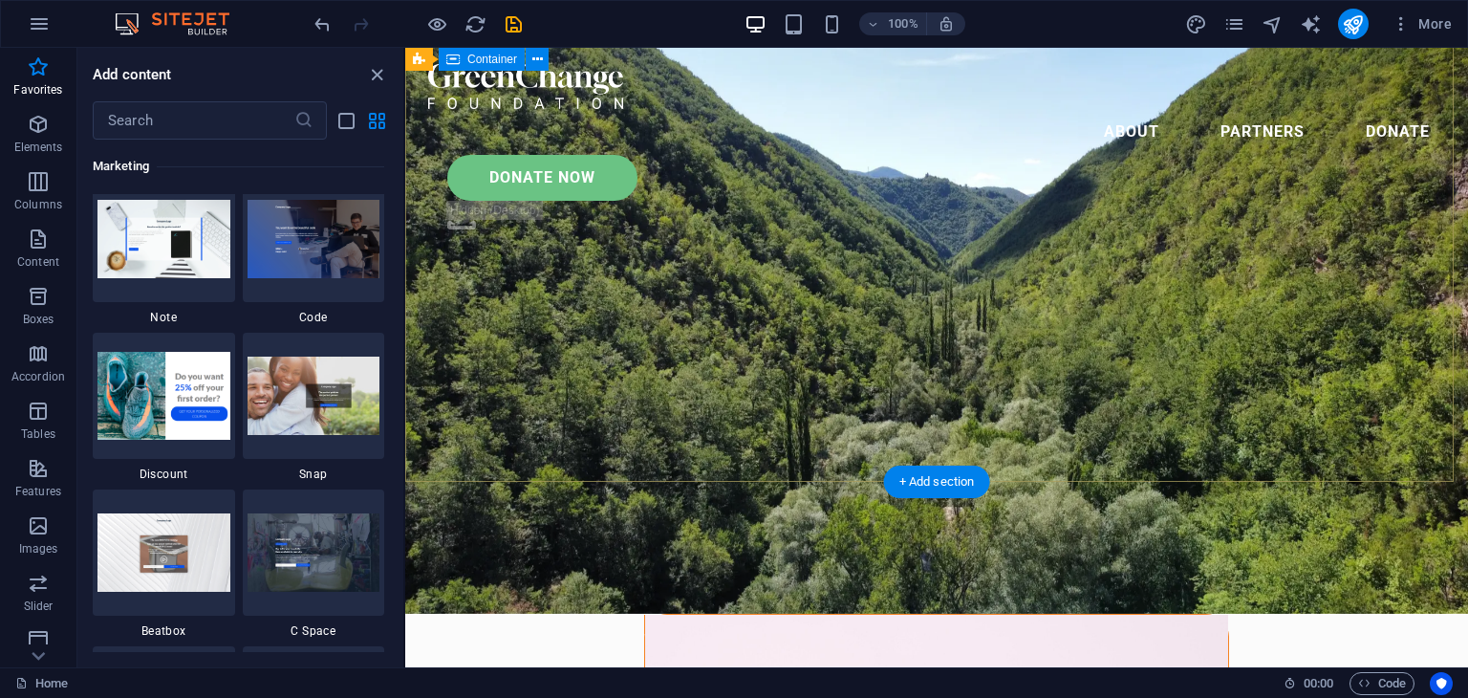
scroll to position [0, 0]
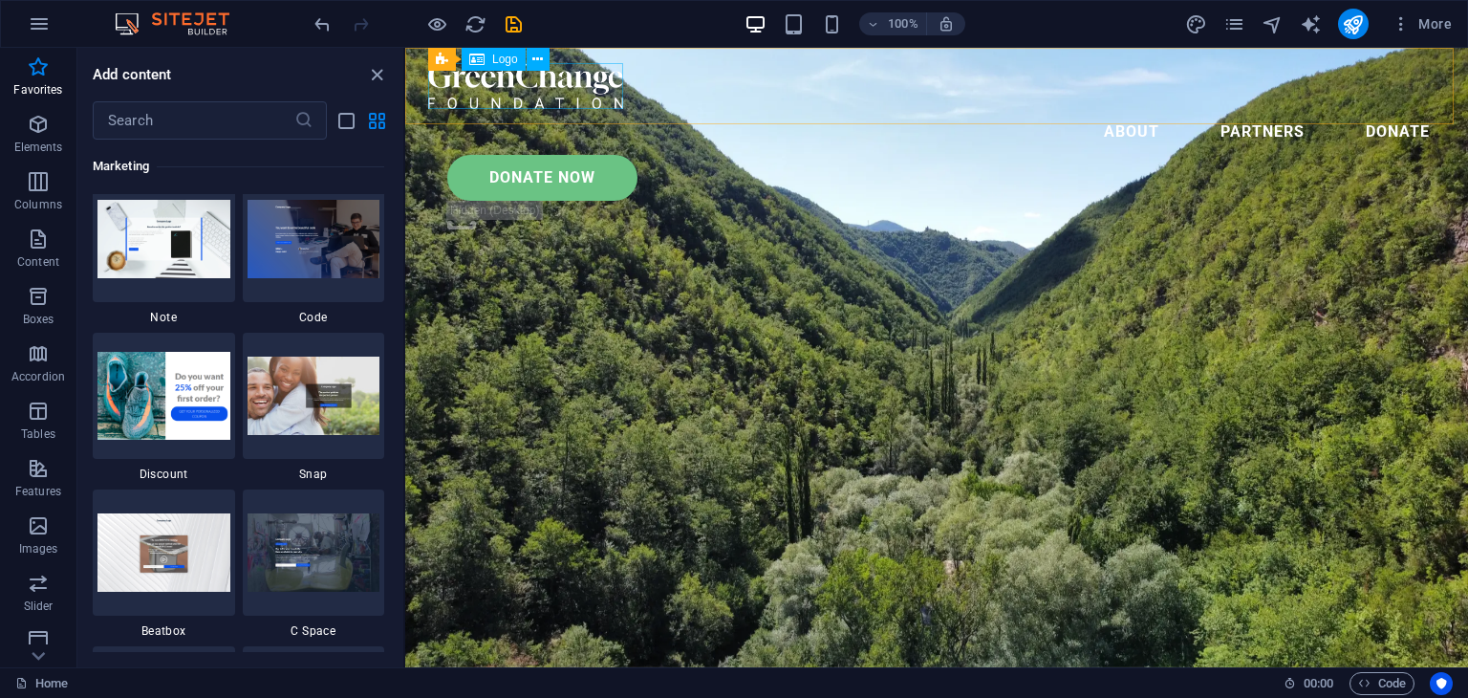
click at [573, 83] on div at bounding box center [936, 86] width 1017 height 46
click at [500, 59] on span "Logo" at bounding box center [505, 59] width 26 height 11
click at [562, 81] on div at bounding box center [936, 86] width 1017 height 46
select select "px"
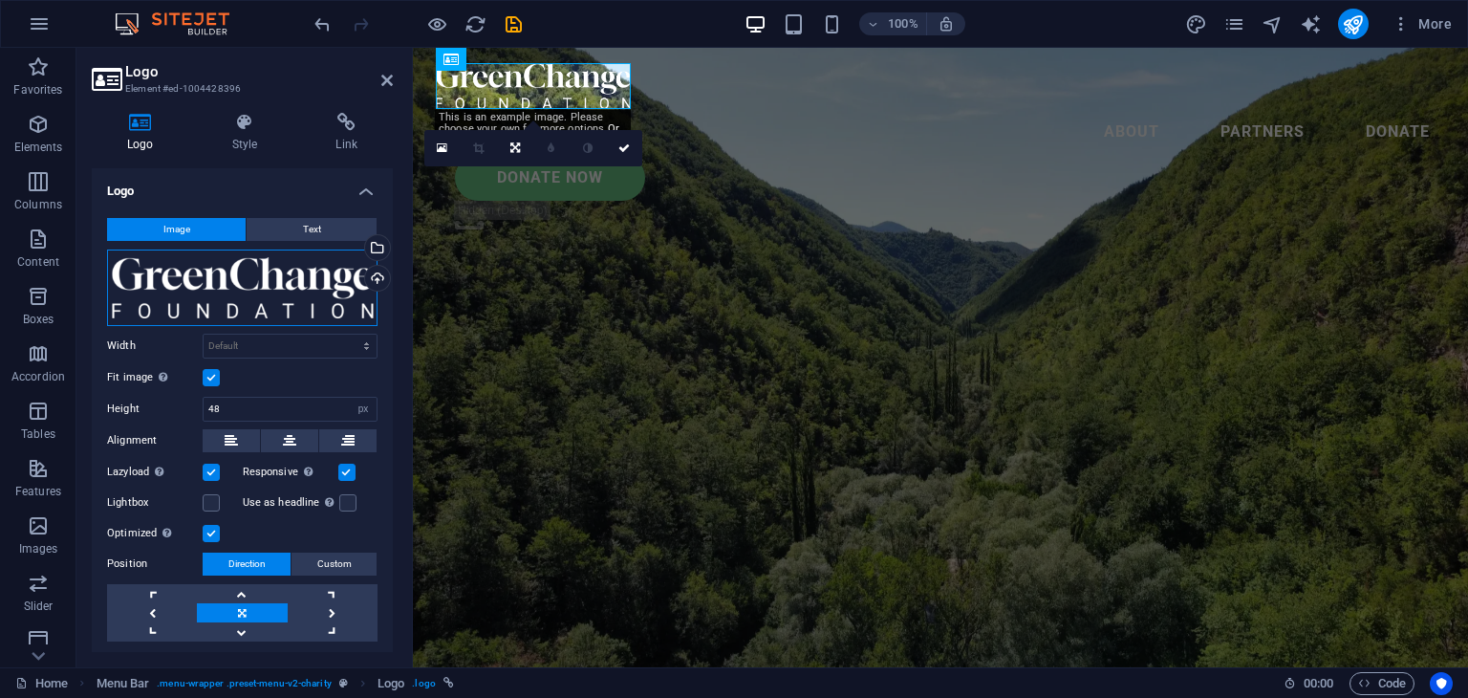
click at [209, 289] on div "Drag files here, click to choose files or select files from Files or our free s…" at bounding box center [242, 287] width 270 height 76
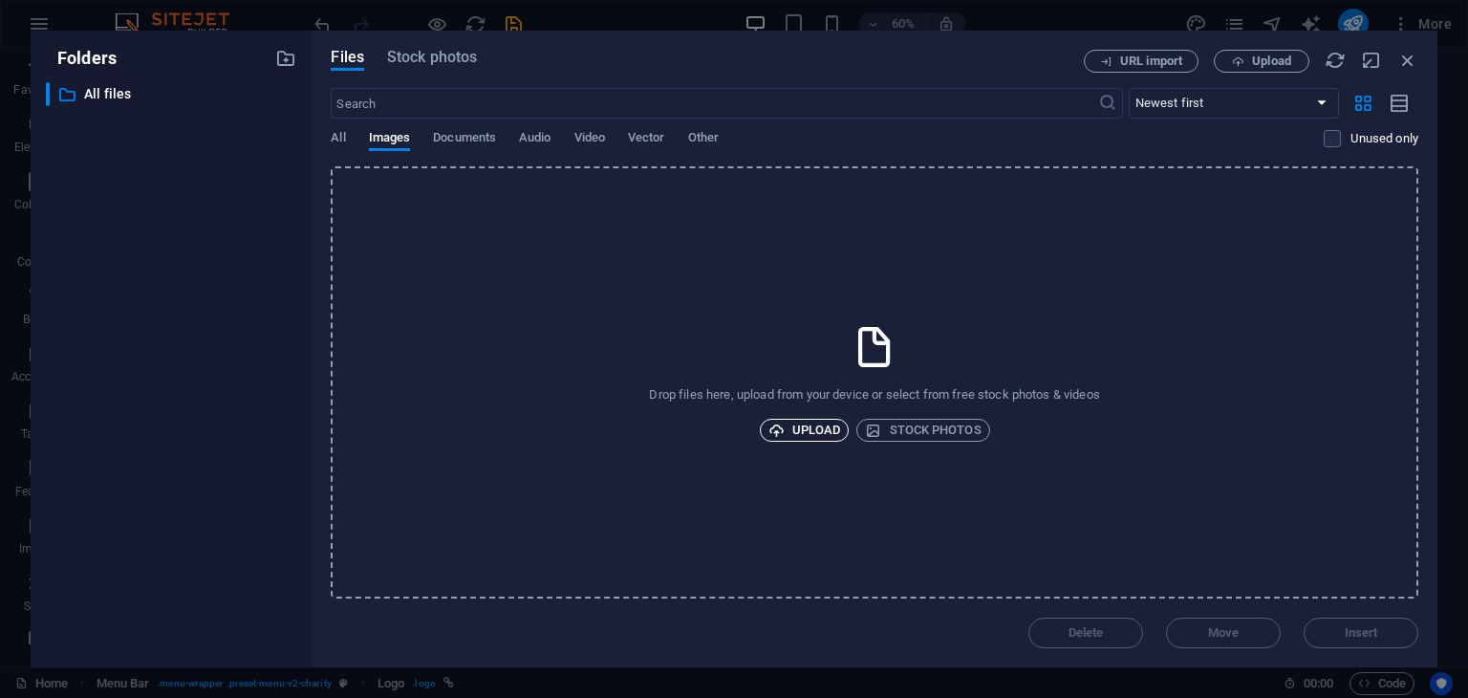
click at [810, 428] on span "Upload" at bounding box center [804, 430] width 73 height 23
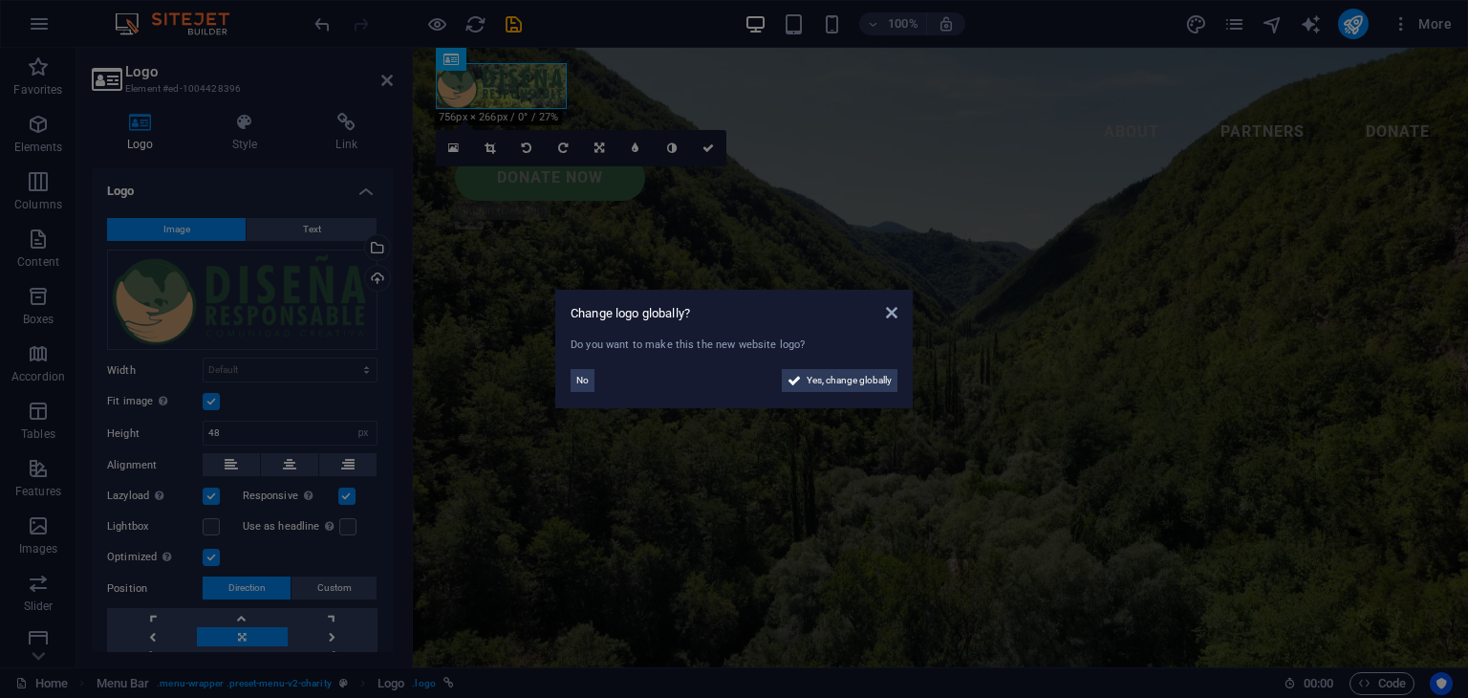
click at [236, 304] on aside "Change logo globally? Do you want to make this the new website logo? No Yes, ch…" at bounding box center [734, 349] width 1468 height 698
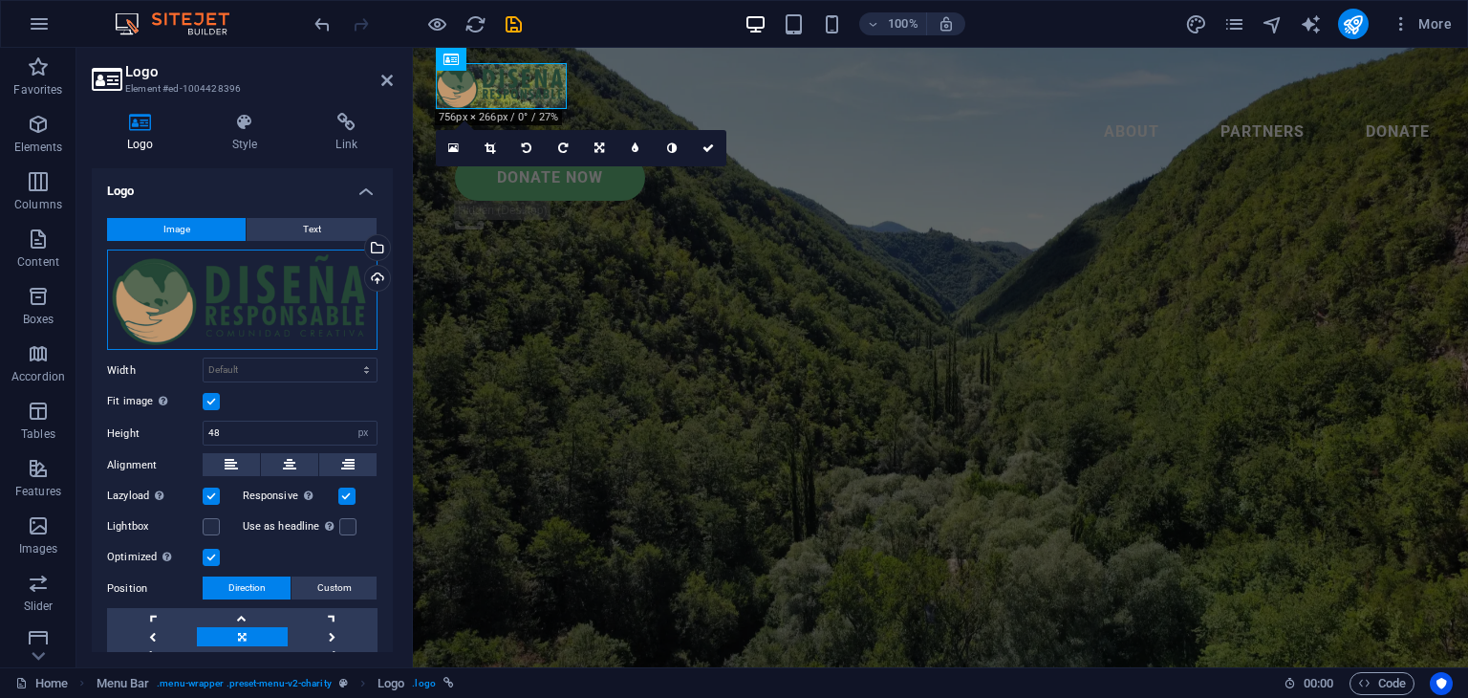
click at [236, 304] on div "Drag files here, click to choose files or select files from Files or our free s…" at bounding box center [242, 299] width 270 height 101
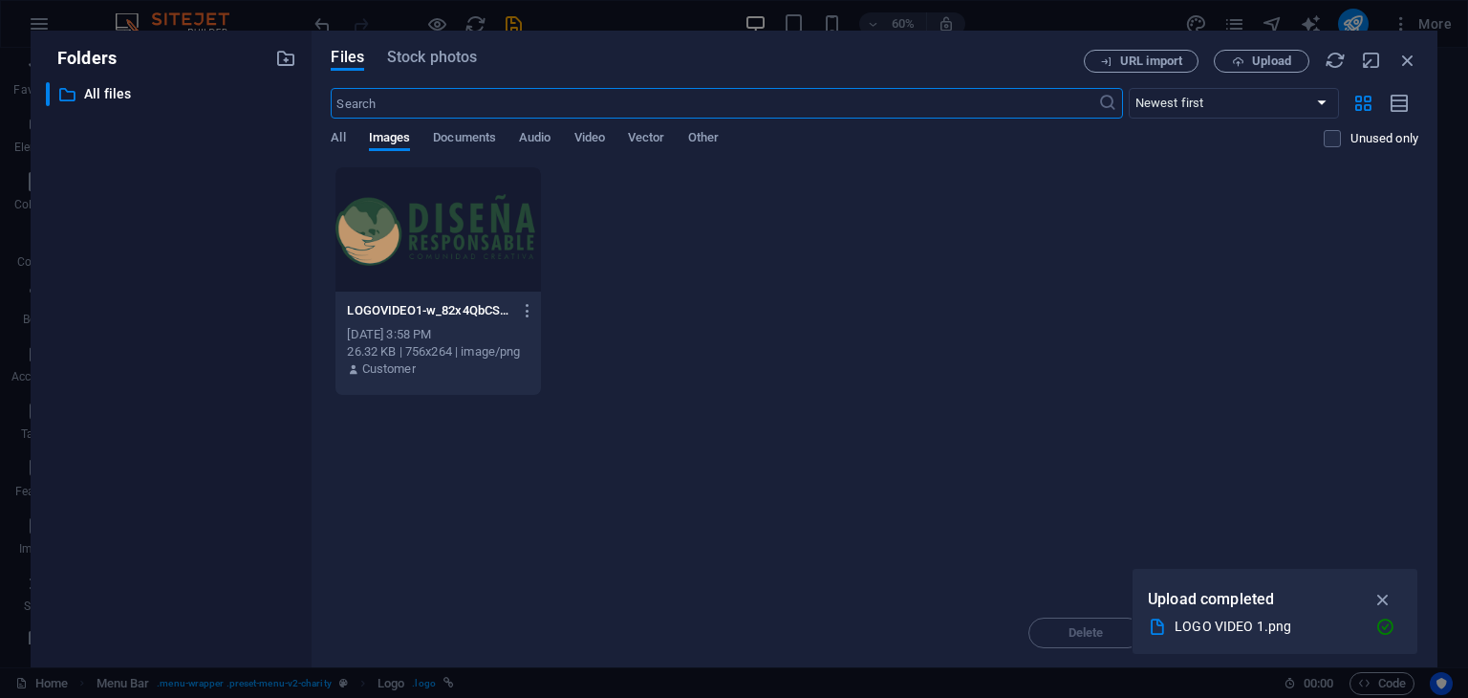
click at [650, 261] on div "LOGOVIDEO1-w_82x4QbCS4PQyJN6yIZiA.png LOGOVIDEO1-w_82x4QbCS4PQyJN6yIZiA.png Oct…" at bounding box center [875, 280] width 1088 height 229
click at [1383, 597] on icon "button" at bounding box center [1384, 599] width 22 height 21
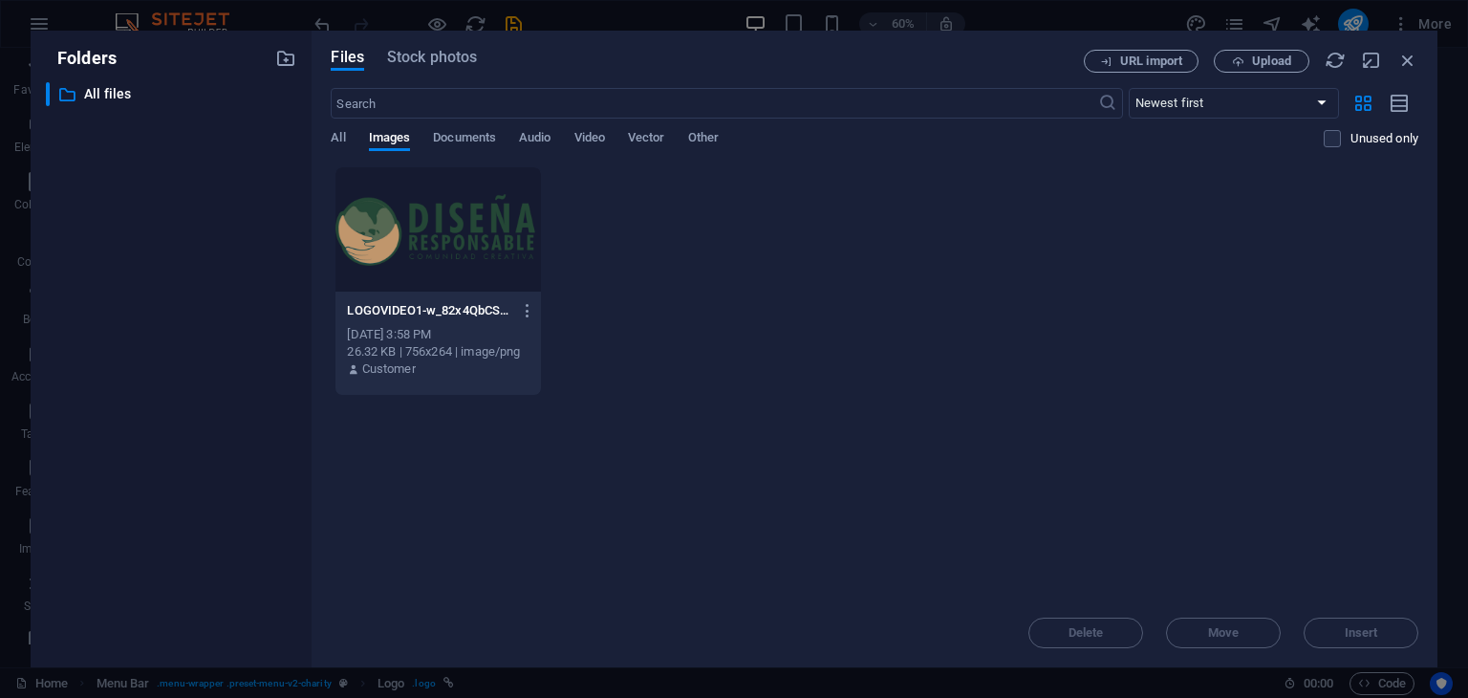
click at [394, 220] on div at bounding box center [437, 229] width 205 height 124
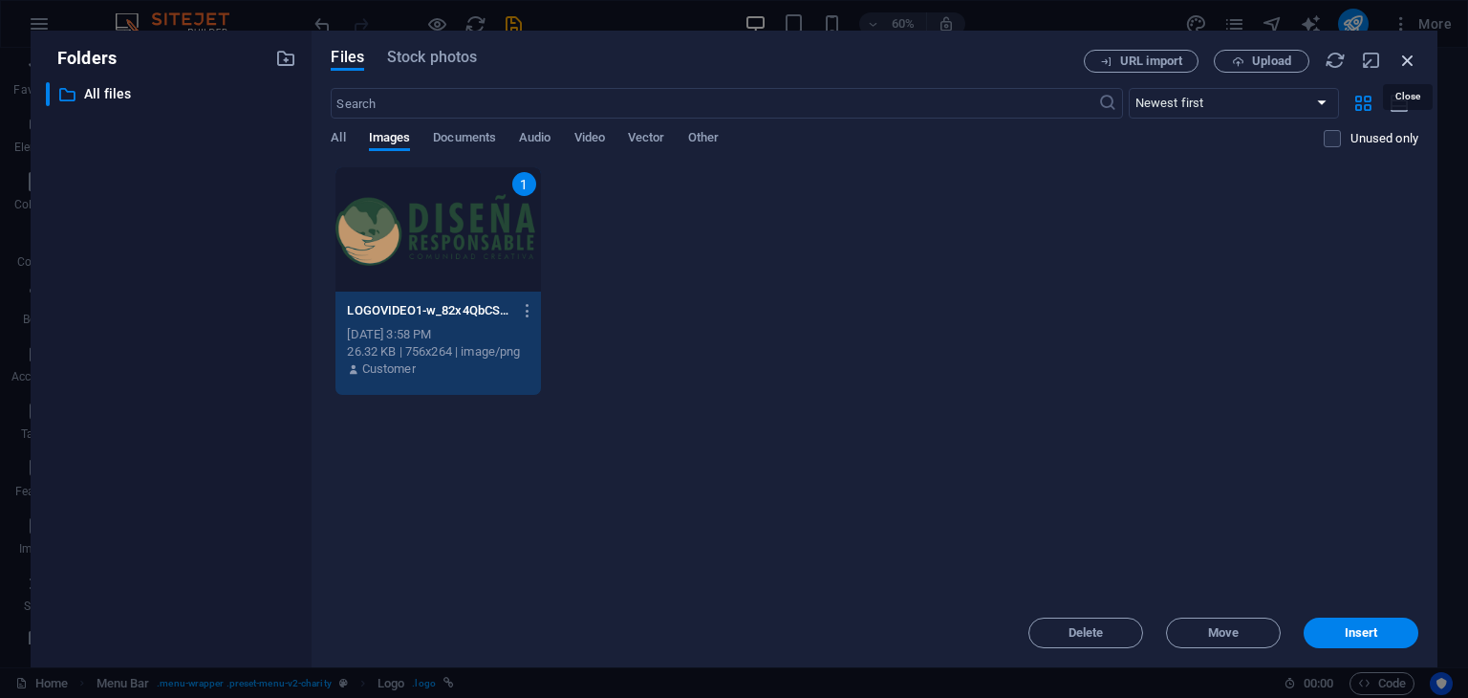
click at [1406, 58] on icon "button" at bounding box center [1407, 60] width 21 height 21
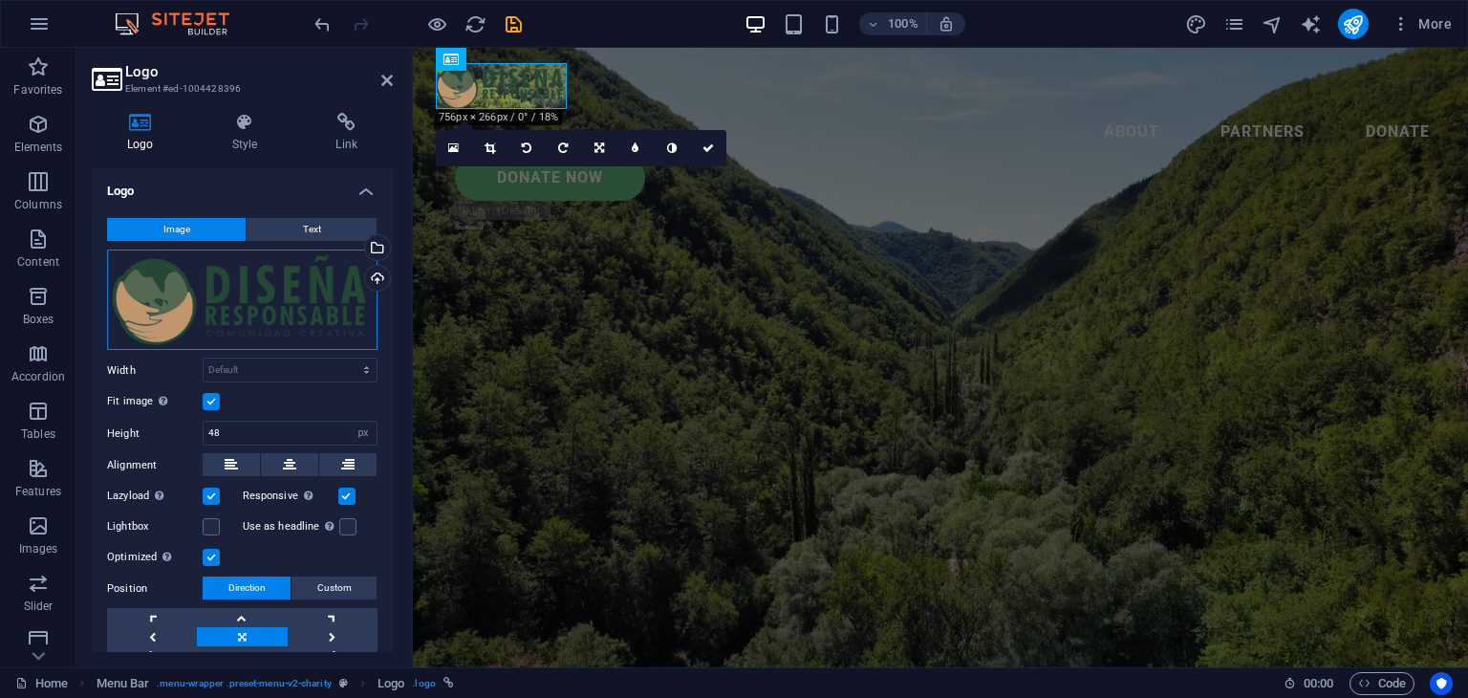
click at [311, 305] on div "Drag files here, click to choose files or select files from Files or our free s…" at bounding box center [242, 299] width 270 height 101
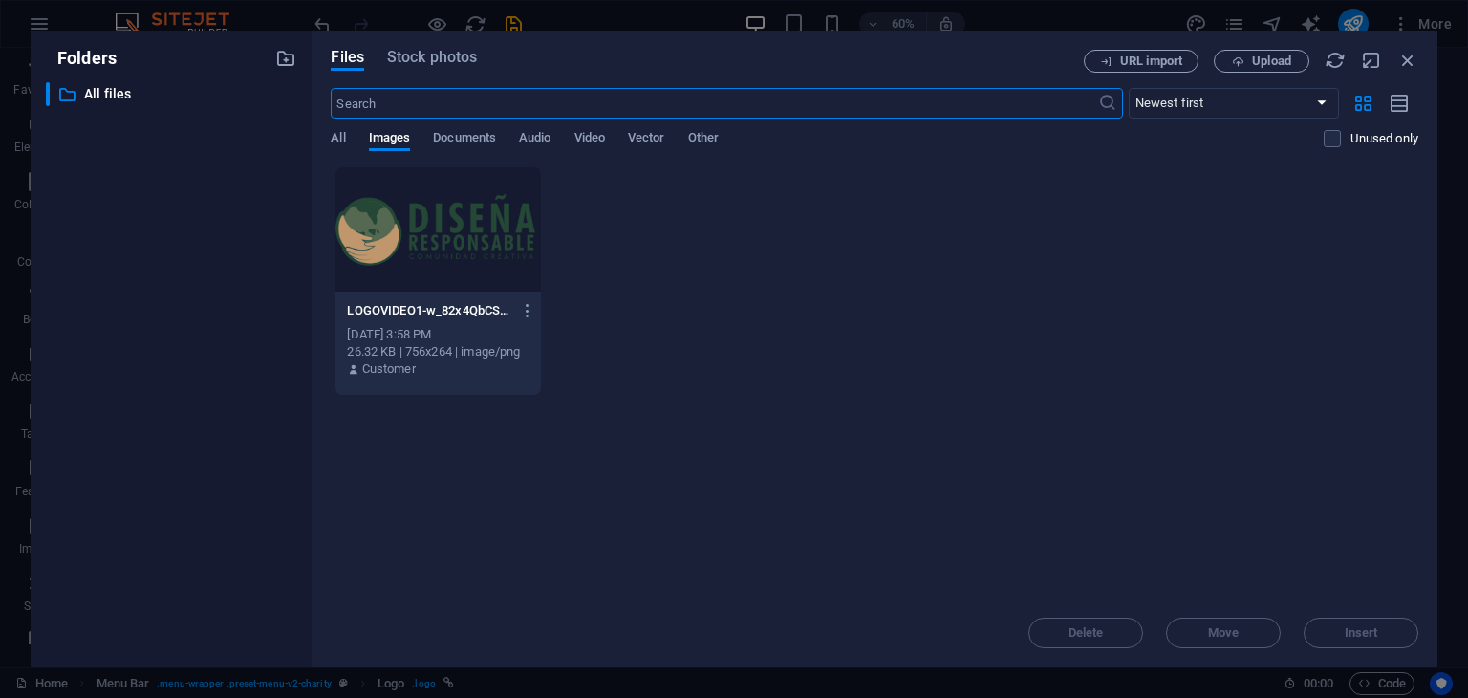
click at [486, 251] on div at bounding box center [437, 229] width 205 height 124
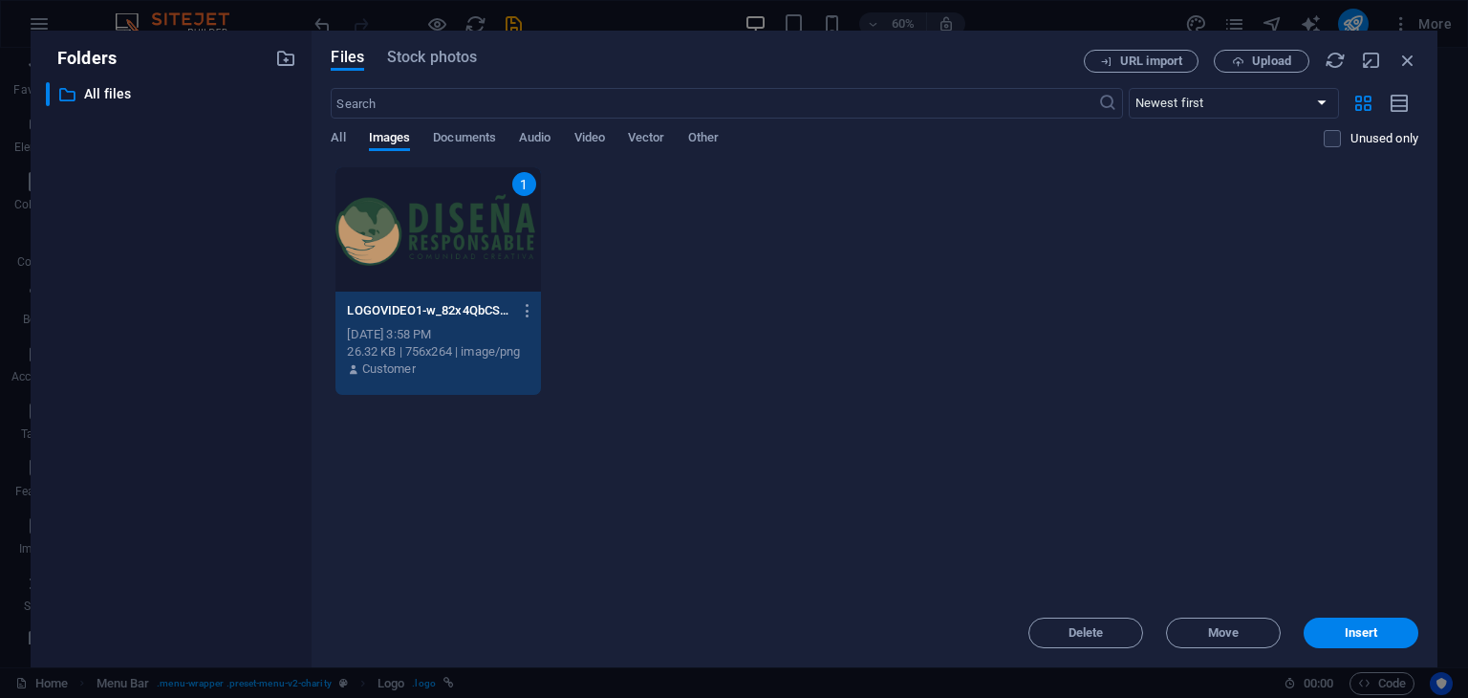
click at [477, 237] on div "1" at bounding box center [437, 229] width 205 height 124
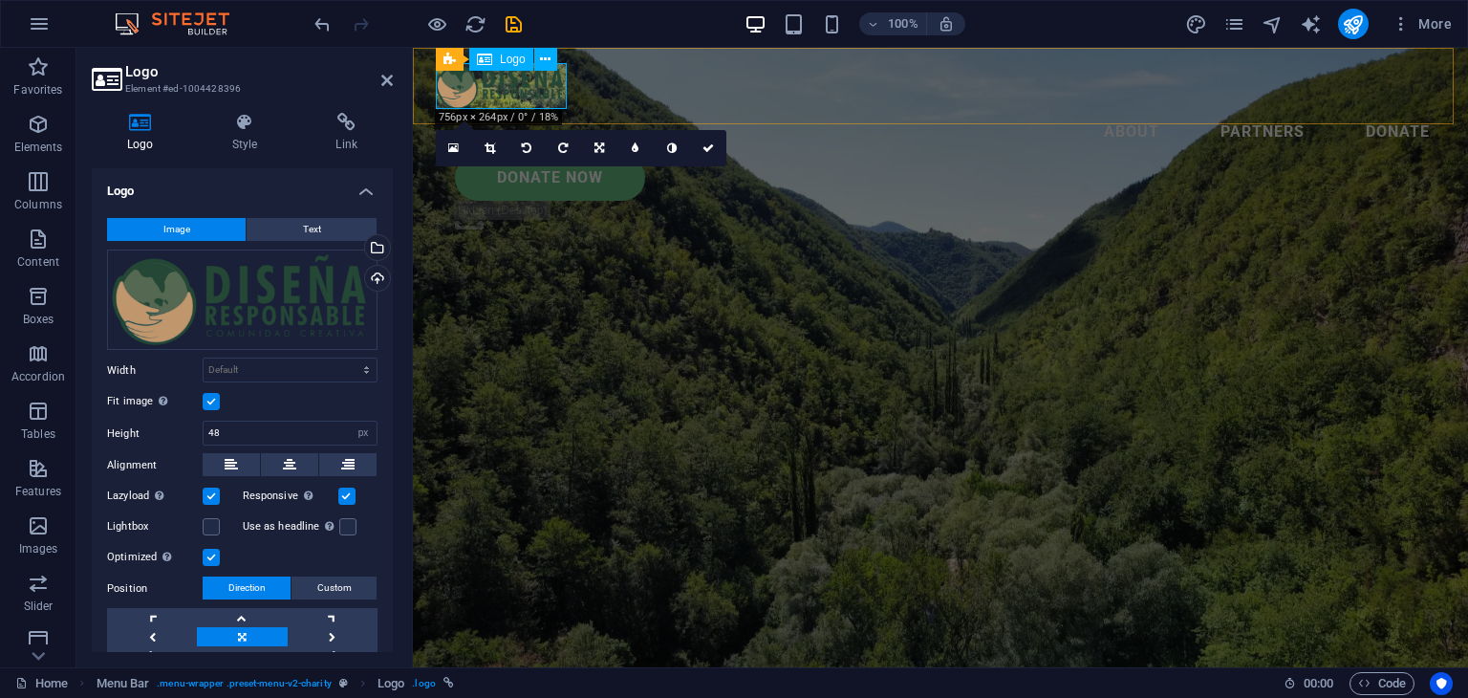
click at [494, 92] on div at bounding box center [940, 86] width 1009 height 46
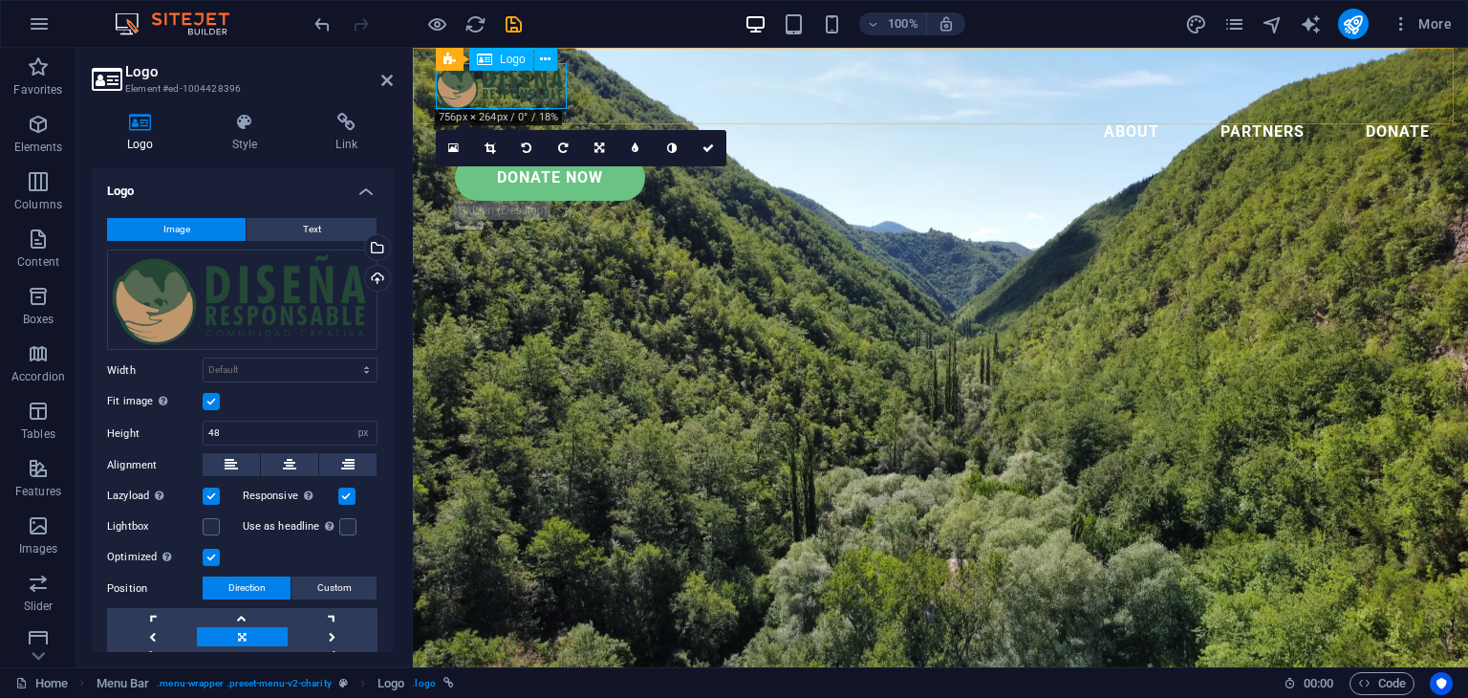
click at [489, 56] on icon at bounding box center [484, 59] width 15 height 23
click at [463, 58] on span "Menu Bar" at bounding box center [466, 59] width 50 height 11
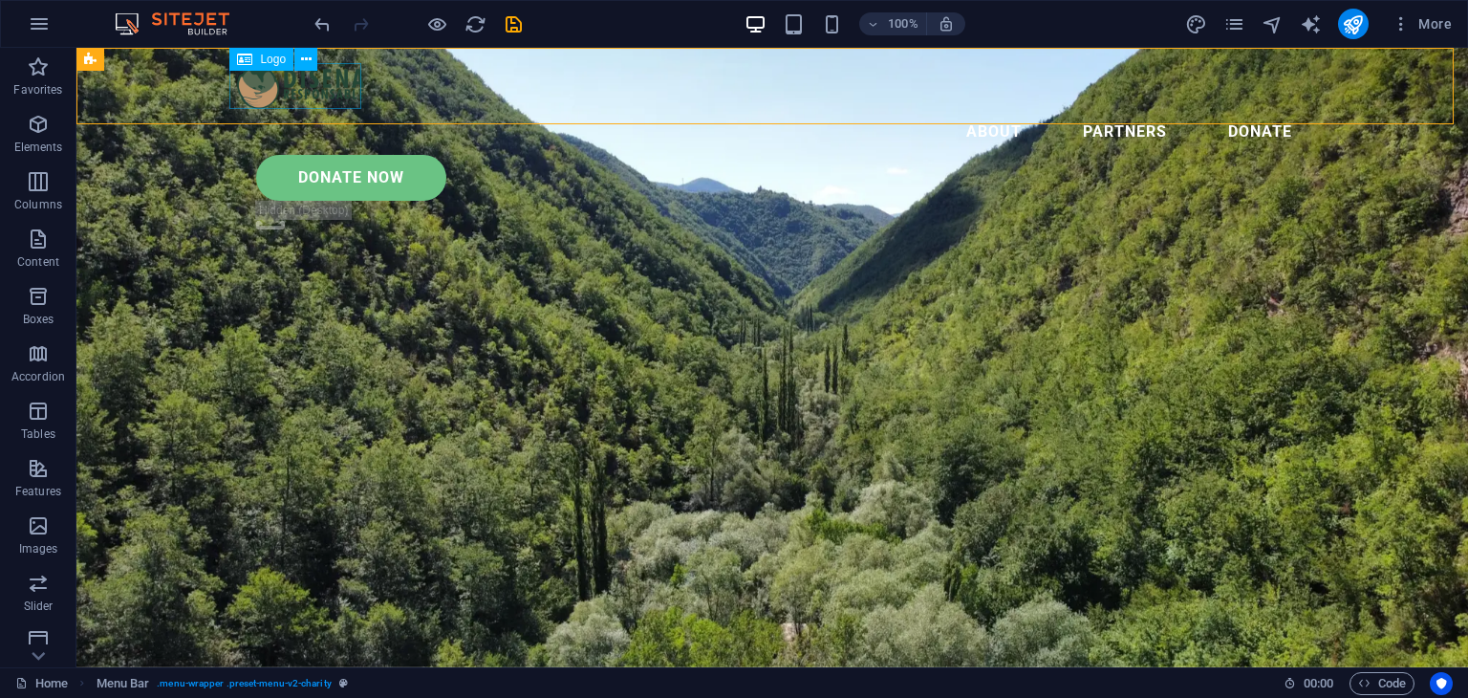
click at [270, 85] on div at bounding box center [772, 86] width 1070 height 46
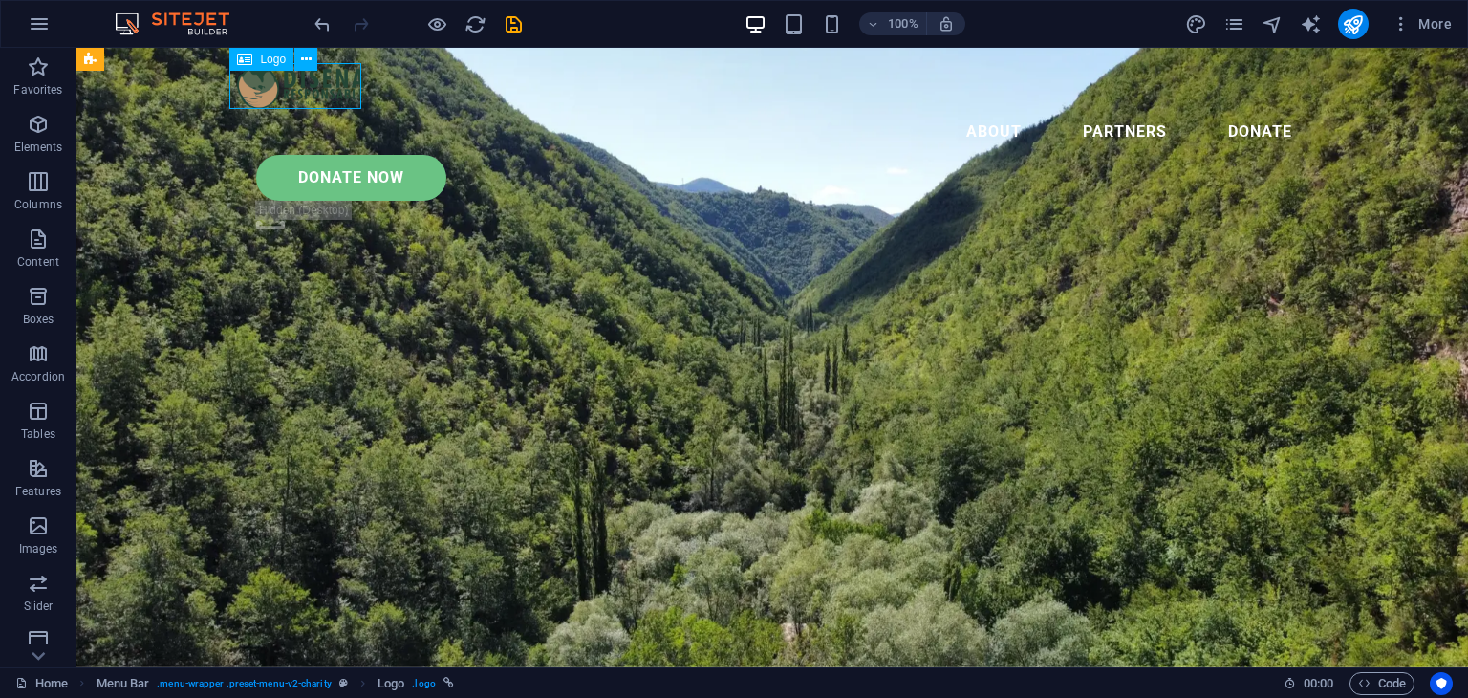
click at [270, 85] on div at bounding box center [772, 86] width 1070 height 46
select select "px"
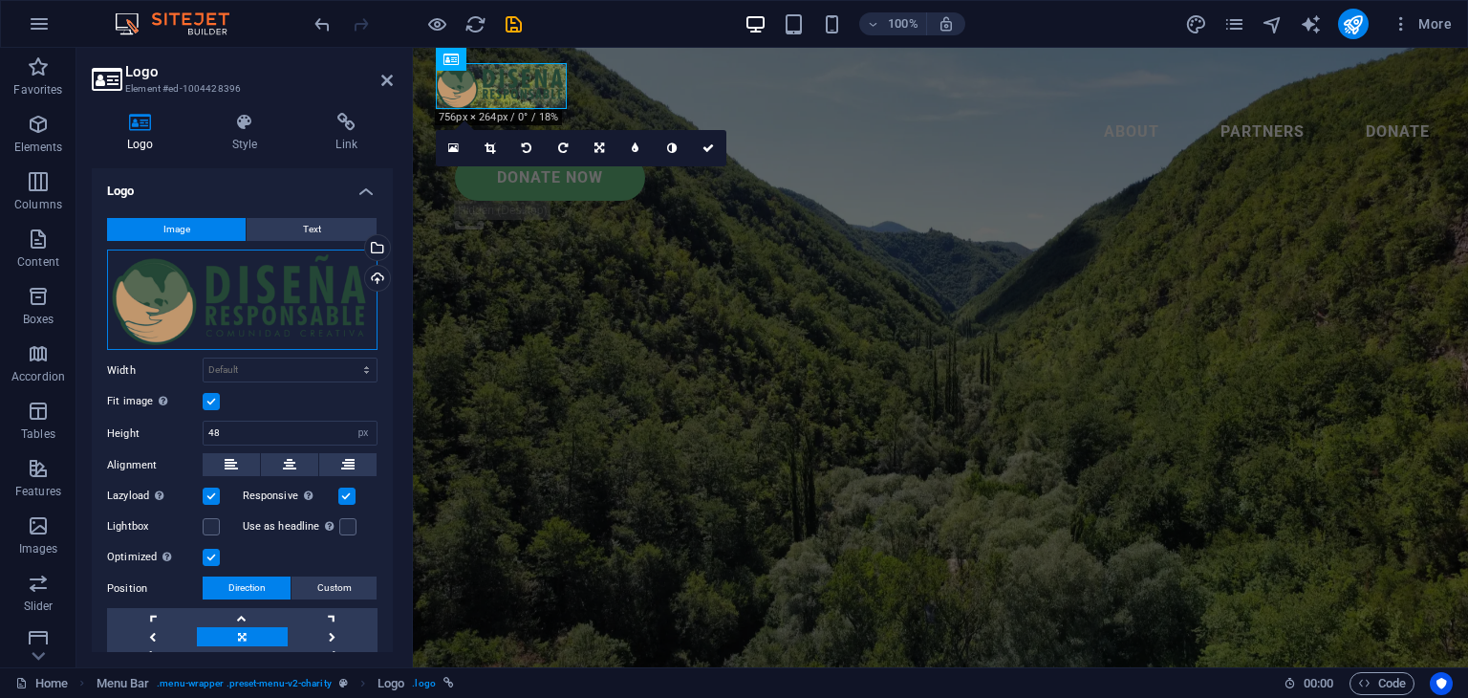
click at [298, 279] on div "Drag files here, click to choose files or select files from Files or our free s…" at bounding box center [242, 299] width 270 height 101
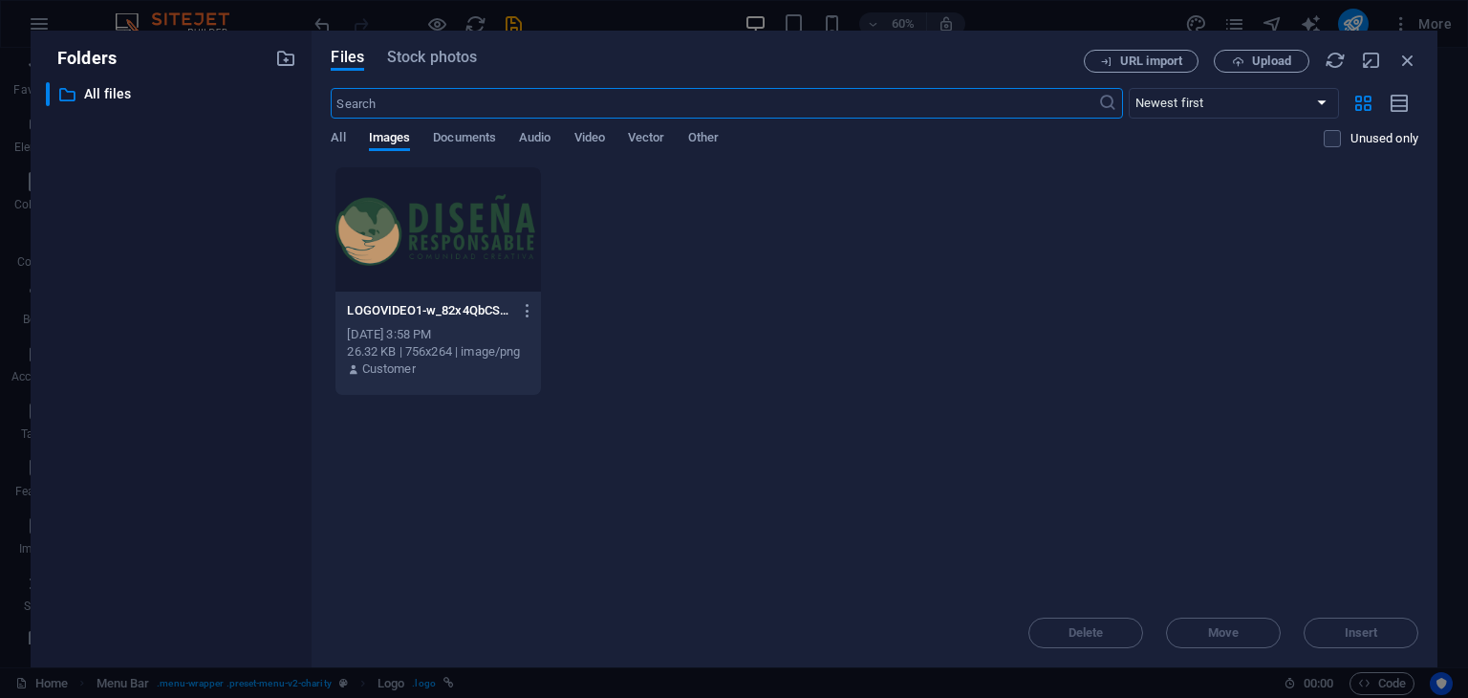
click at [446, 231] on div at bounding box center [437, 229] width 205 height 124
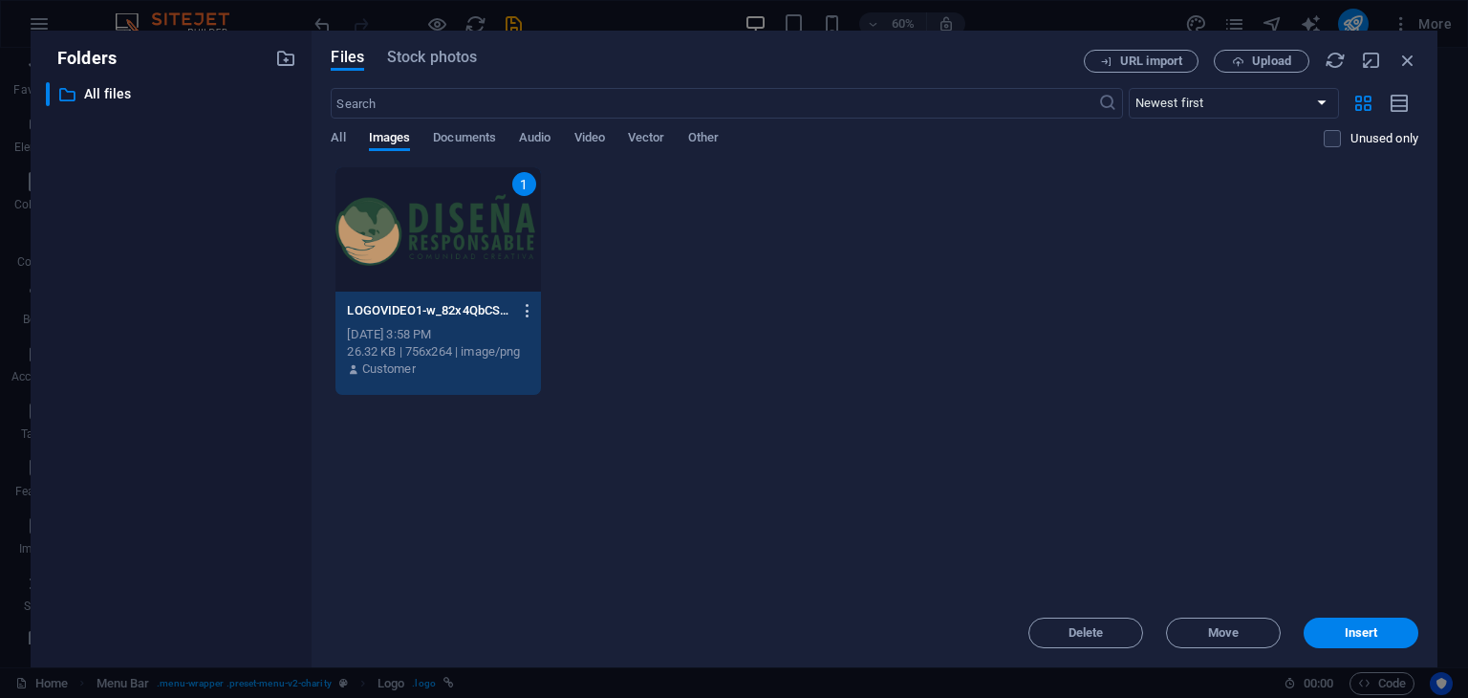
click at [526, 307] on icon "button" at bounding box center [528, 310] width 18 height 17
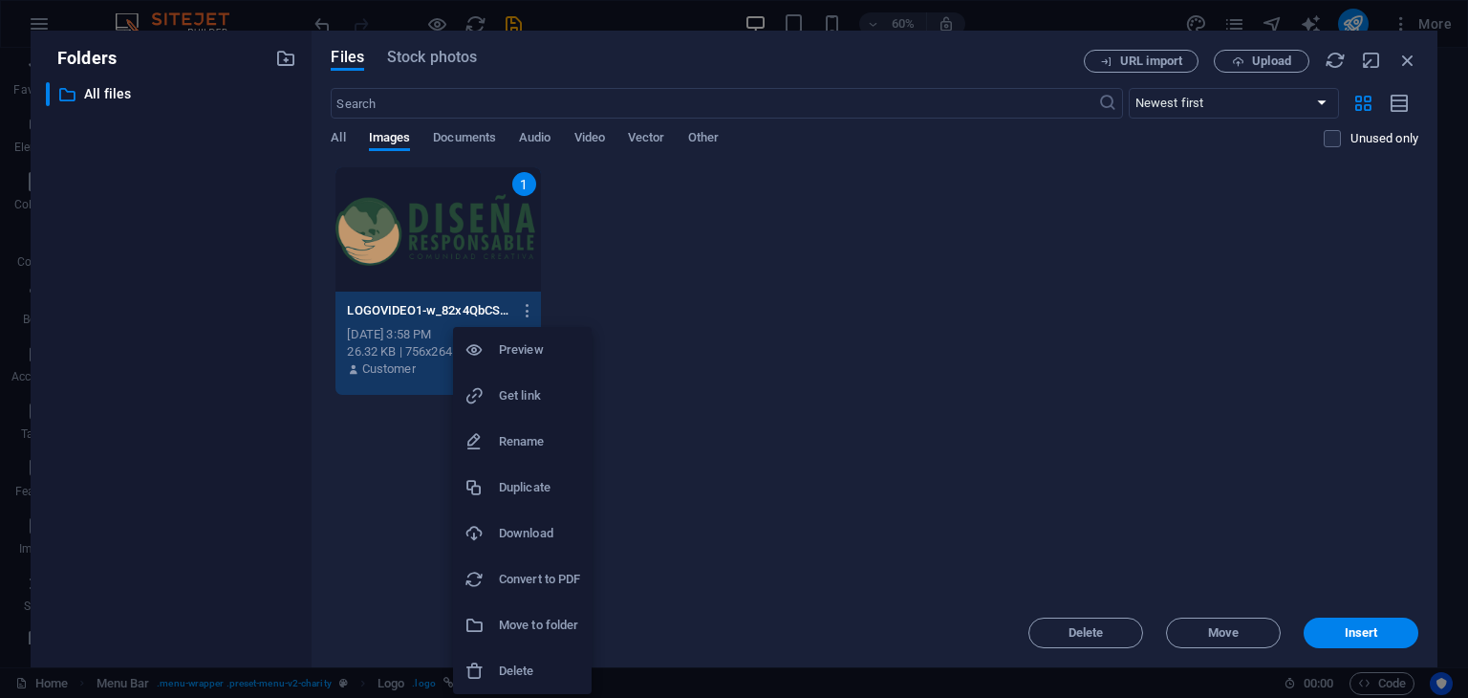
click at [528, 662] on h6 "Delete" at bounding box center [539, 670] width 81 height 23
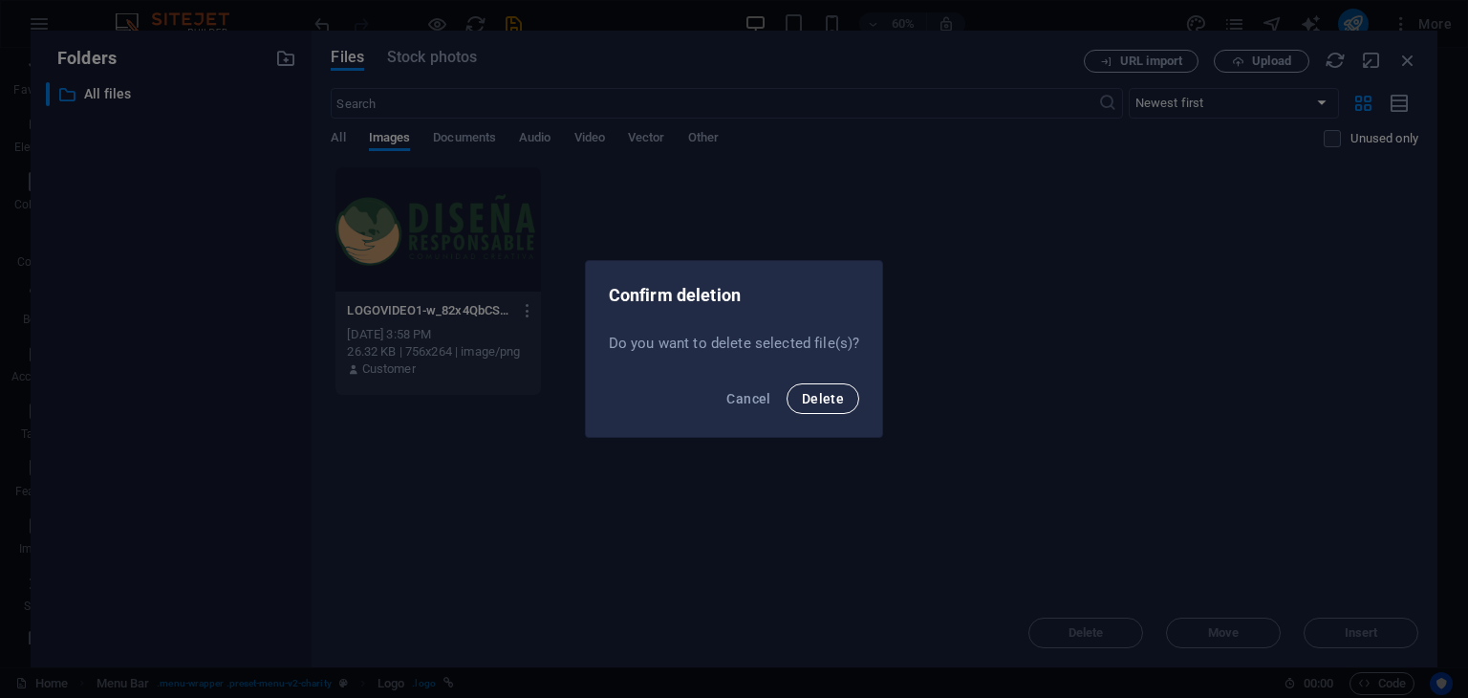
click at [814, 399] on span "Delete" at bounding box center [823, 398] width 42 height 15
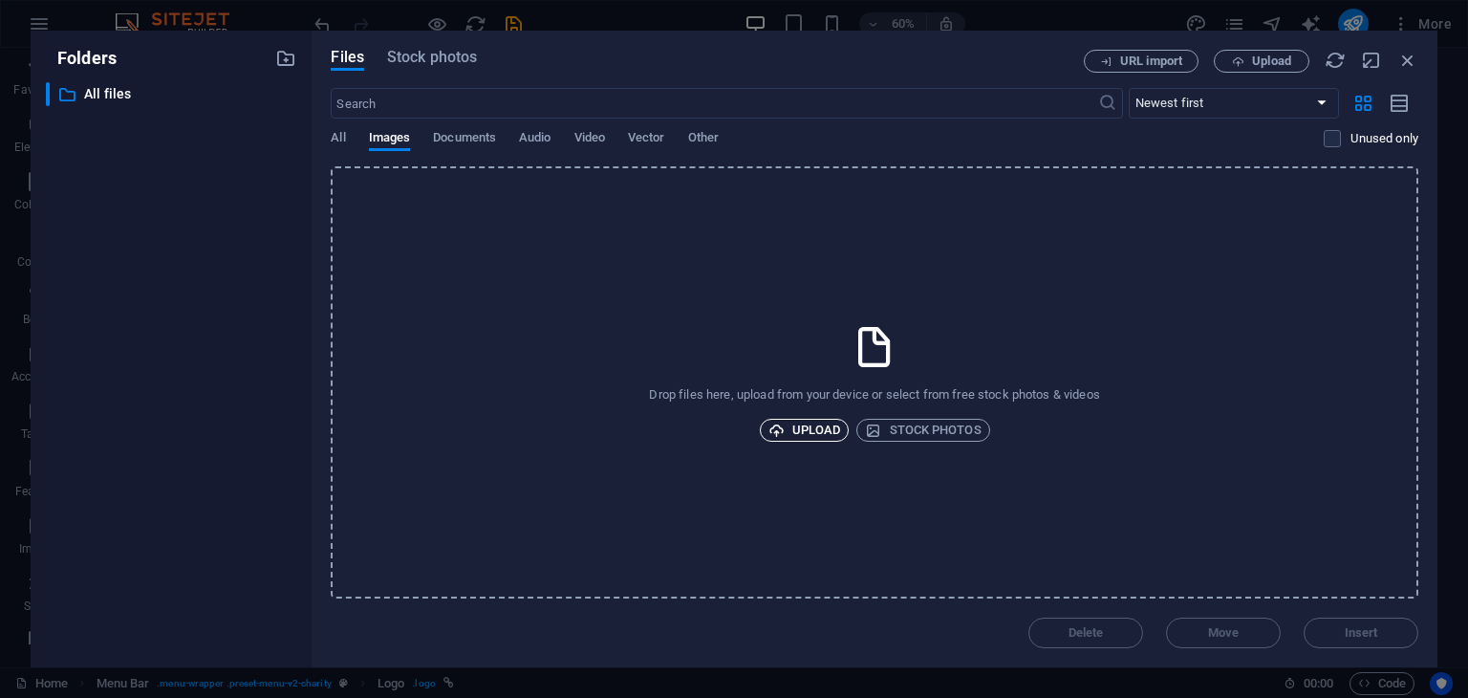
click at [840, 432] on button "Upload" at bounding box center [805, 430] width 90 height 23
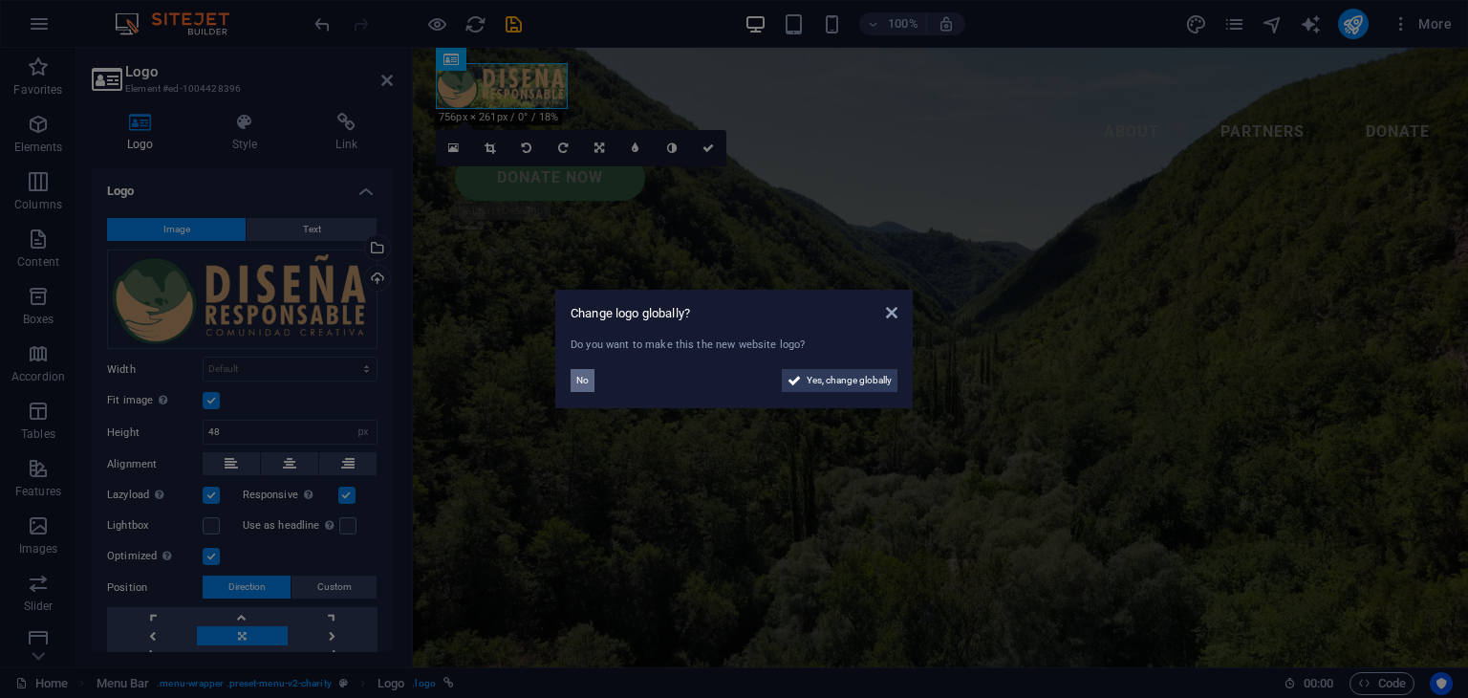
click at [583, 382] on span "No" at bounding box center [582, 380] width 12 height 23
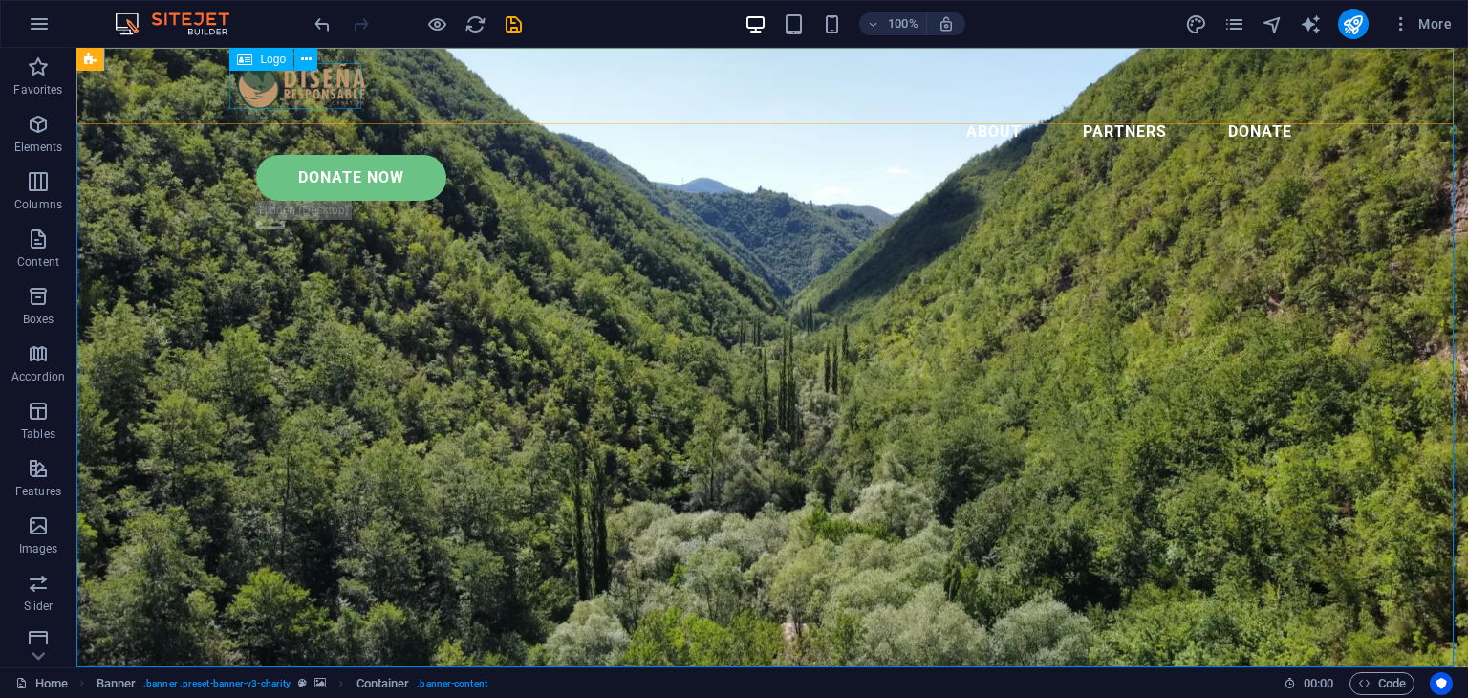
click at [325, 85] on div at bounding box center [772, 86] width 1070 height 46
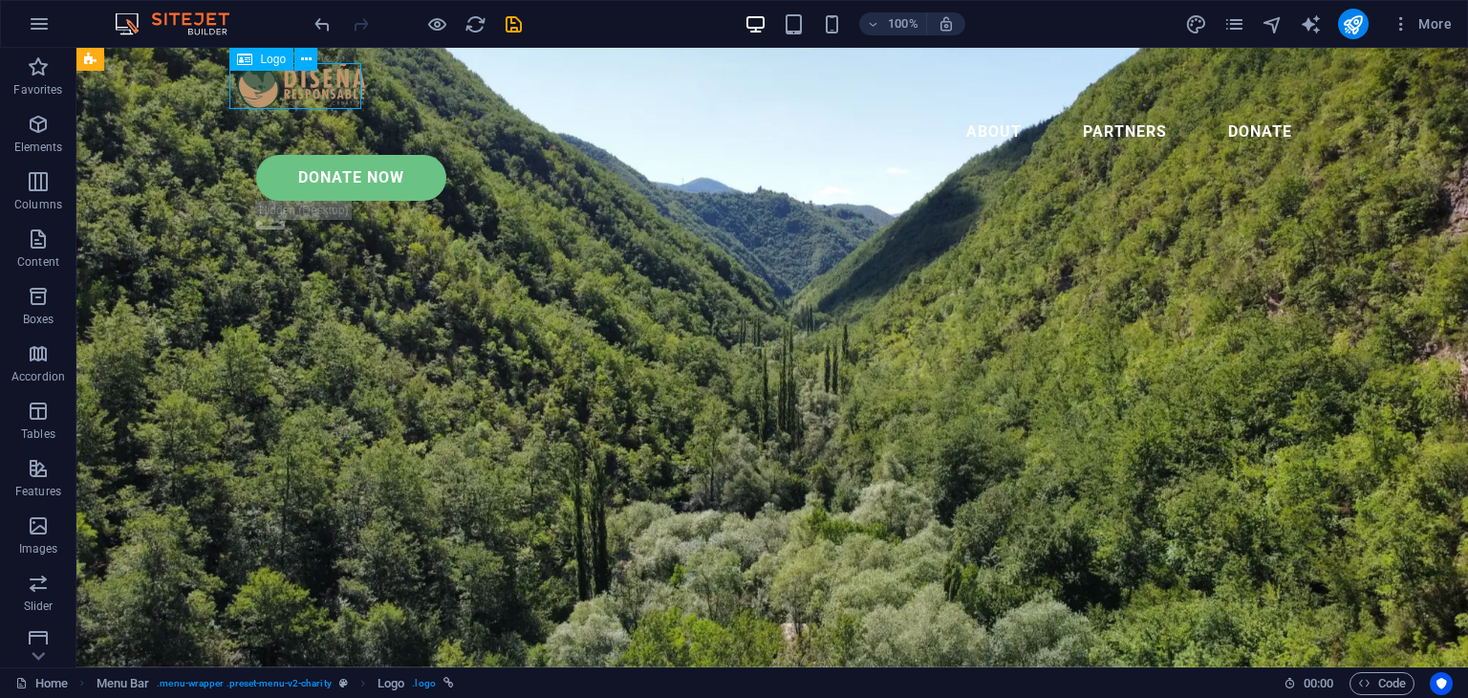
click at [321, 84] on div at bounding box center [772, 86] width 1070 height 46
select select "px"
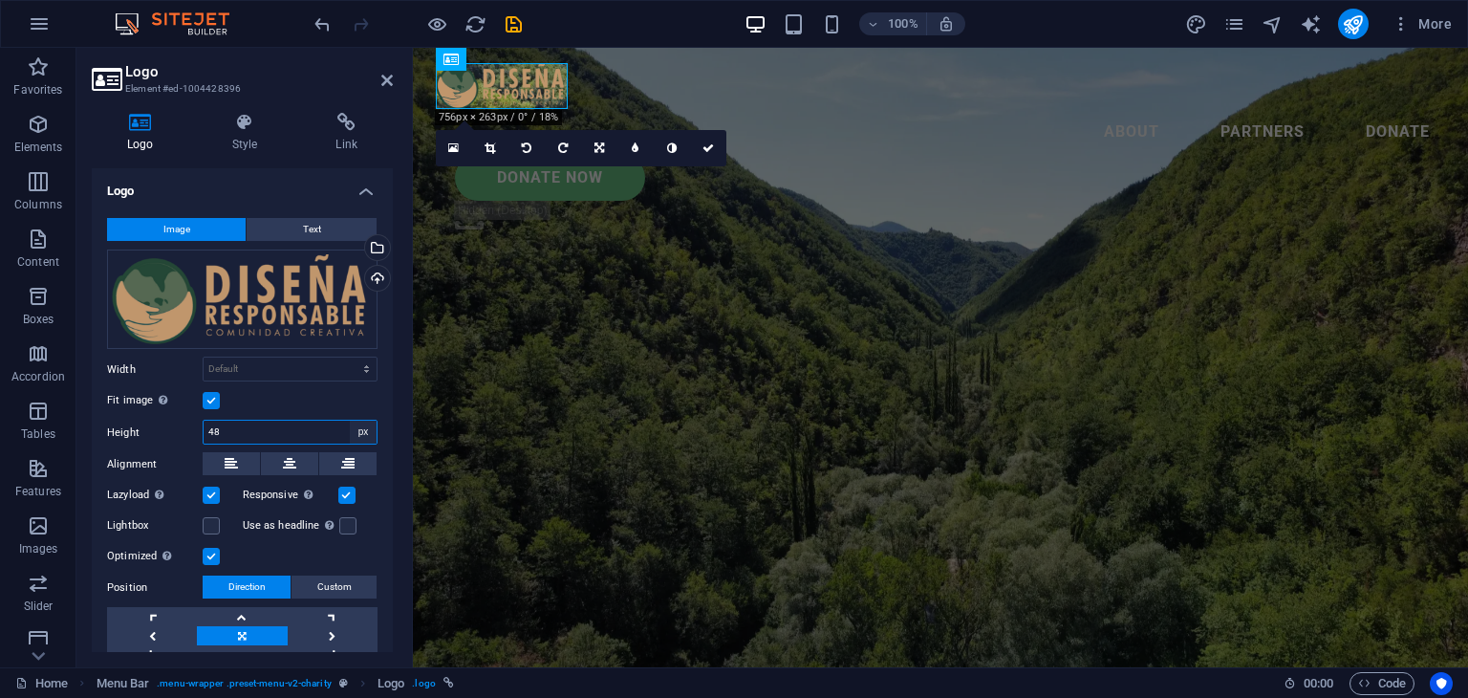
click at [359, 428] on select "Default auto px" at bounding box center [363, 432] width 27 height 23
click at [311, 433] on input "48" at bounding box center [290, 432] width 173 height 23
drag, startPoint x: 297, startPoint y: 433, endPoint x: 163, endPoint y: 430, distance: 133.8
click at [163, 430] on div "Height 48 Default auto px" at bounding box center [242, 432] width 270 height 25
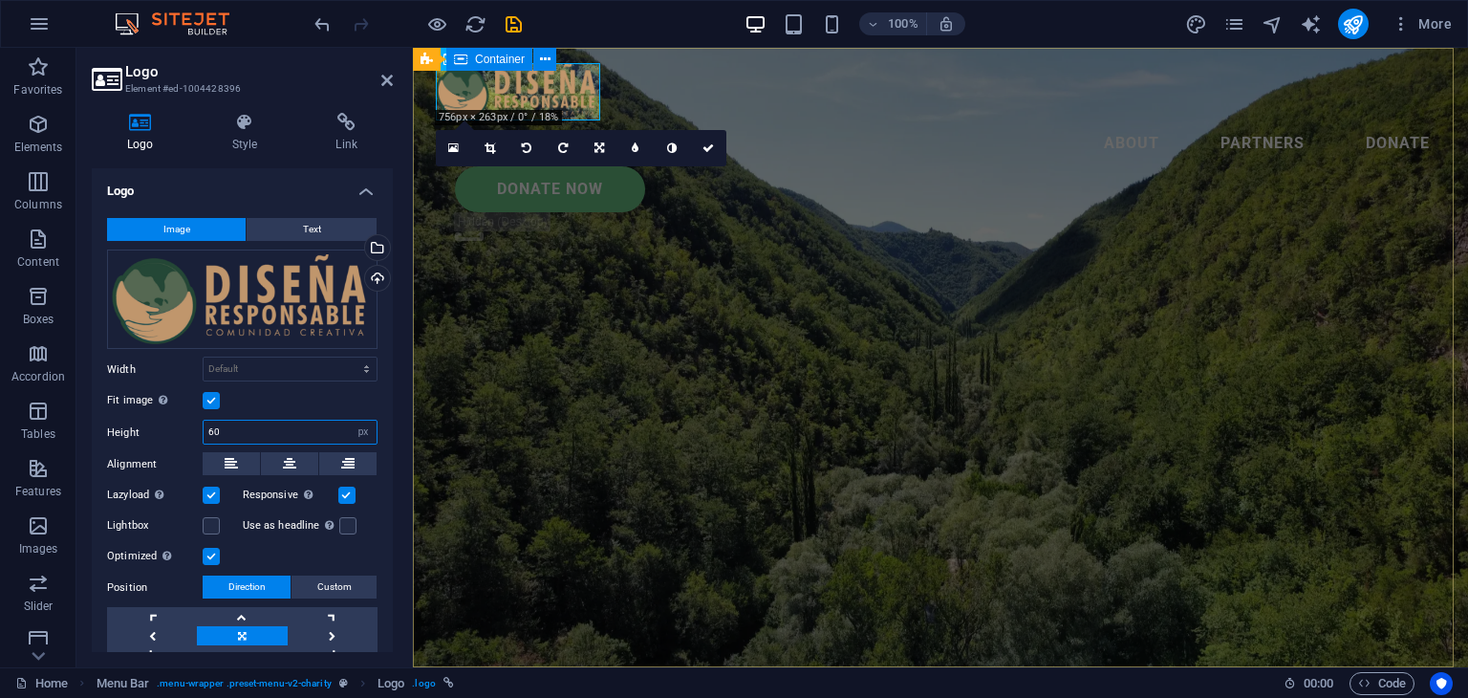
type input "60"
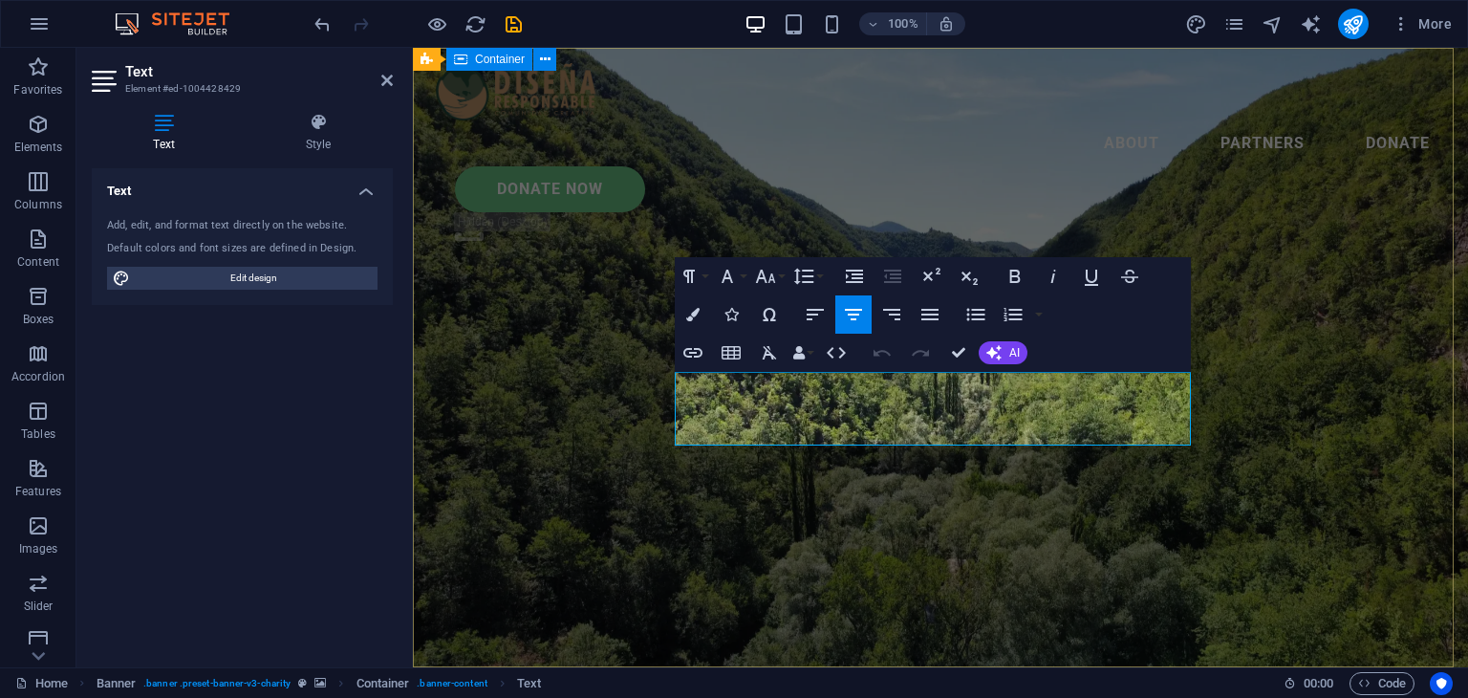
drag, startPoint x: 685, startPoint y: 384, endPoint x: 1197, endPoint y: 444, distance: 514.9
